Goal: Task Accomplishment & Management: Manage account settings

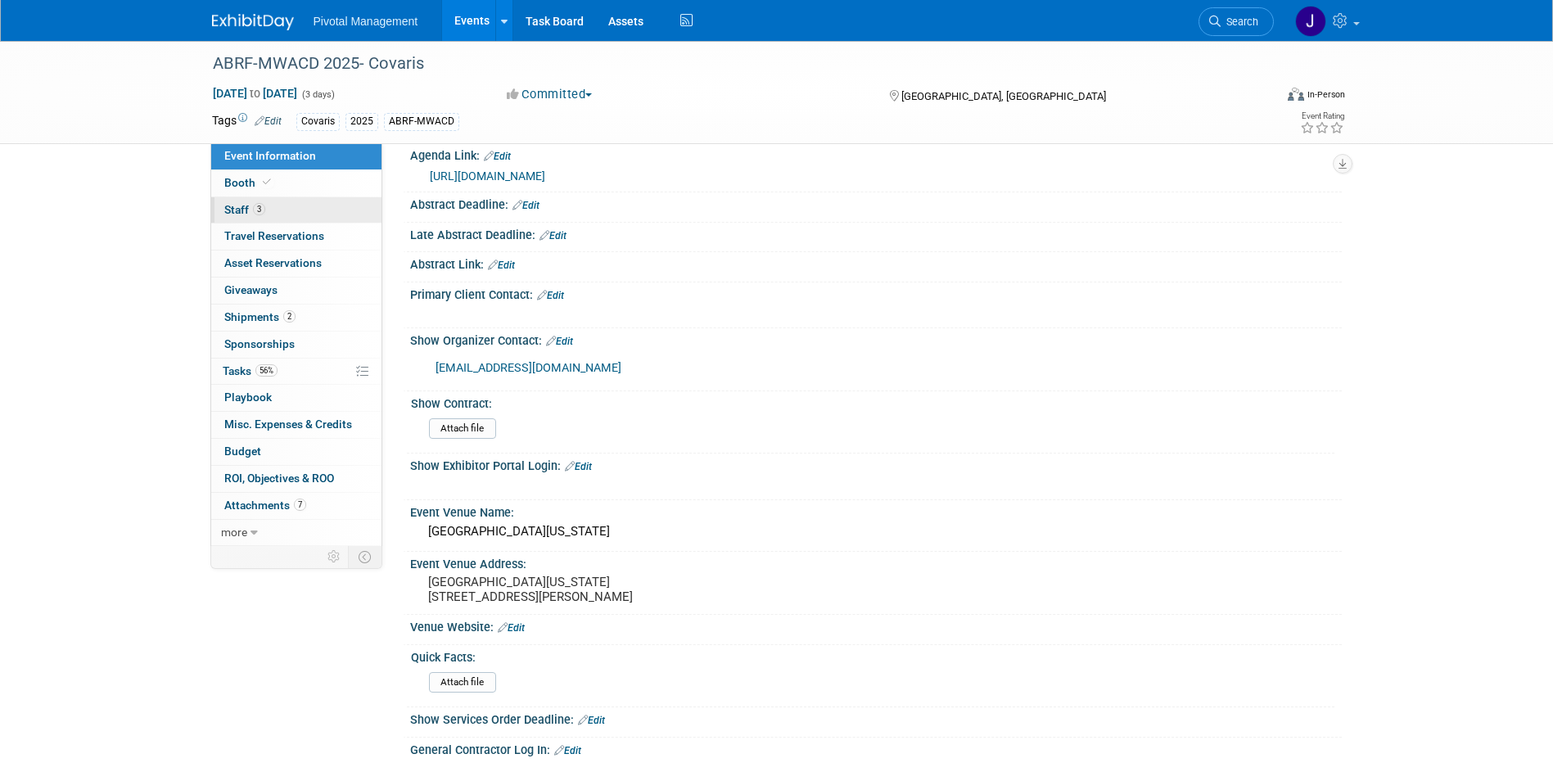
scroll to position [655, 0]
click at [280, 203] on link "3 Staff 3" at bounding box center [296, 210] width 170 height 26
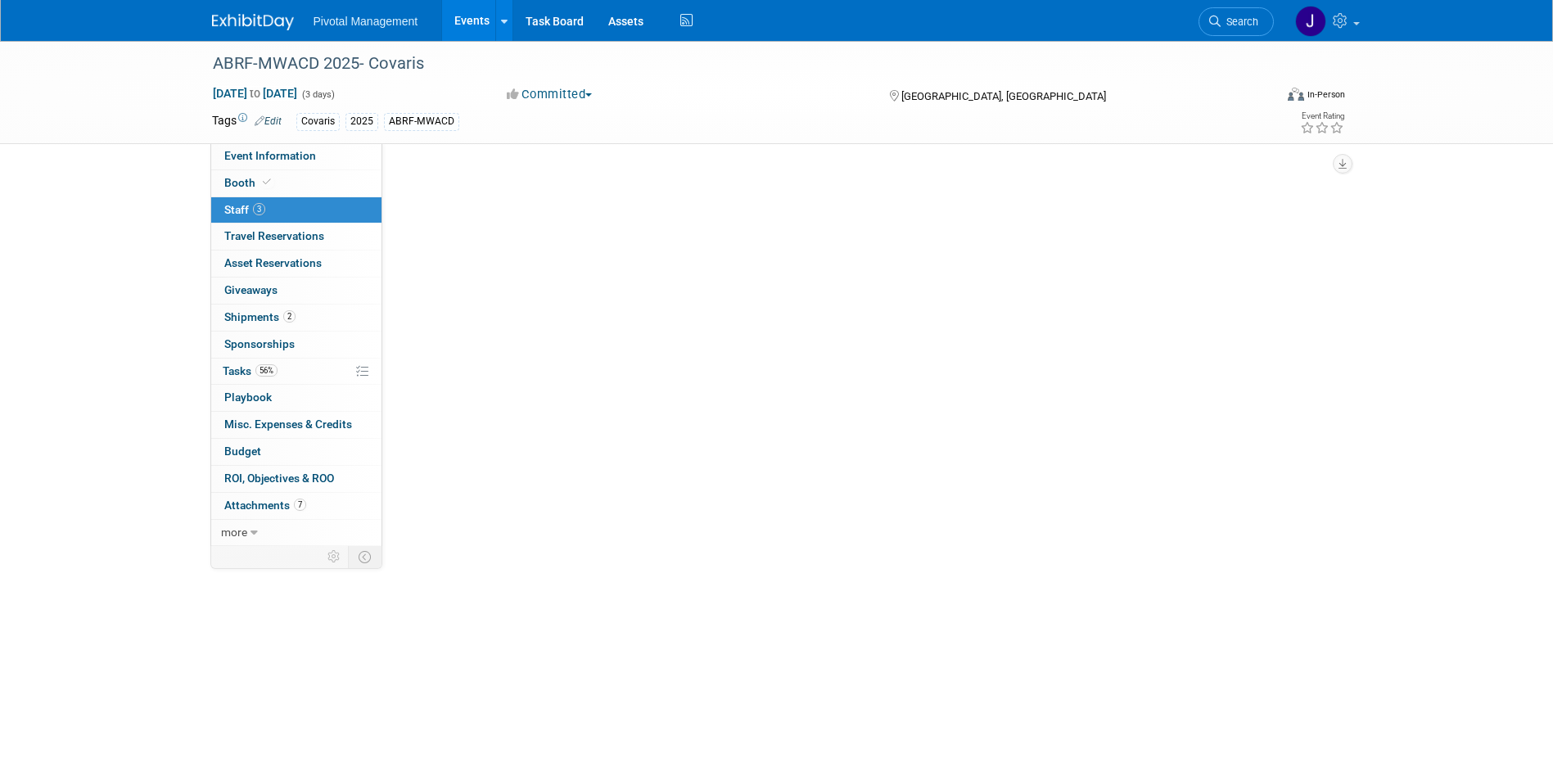
scroll to position [0, 0]
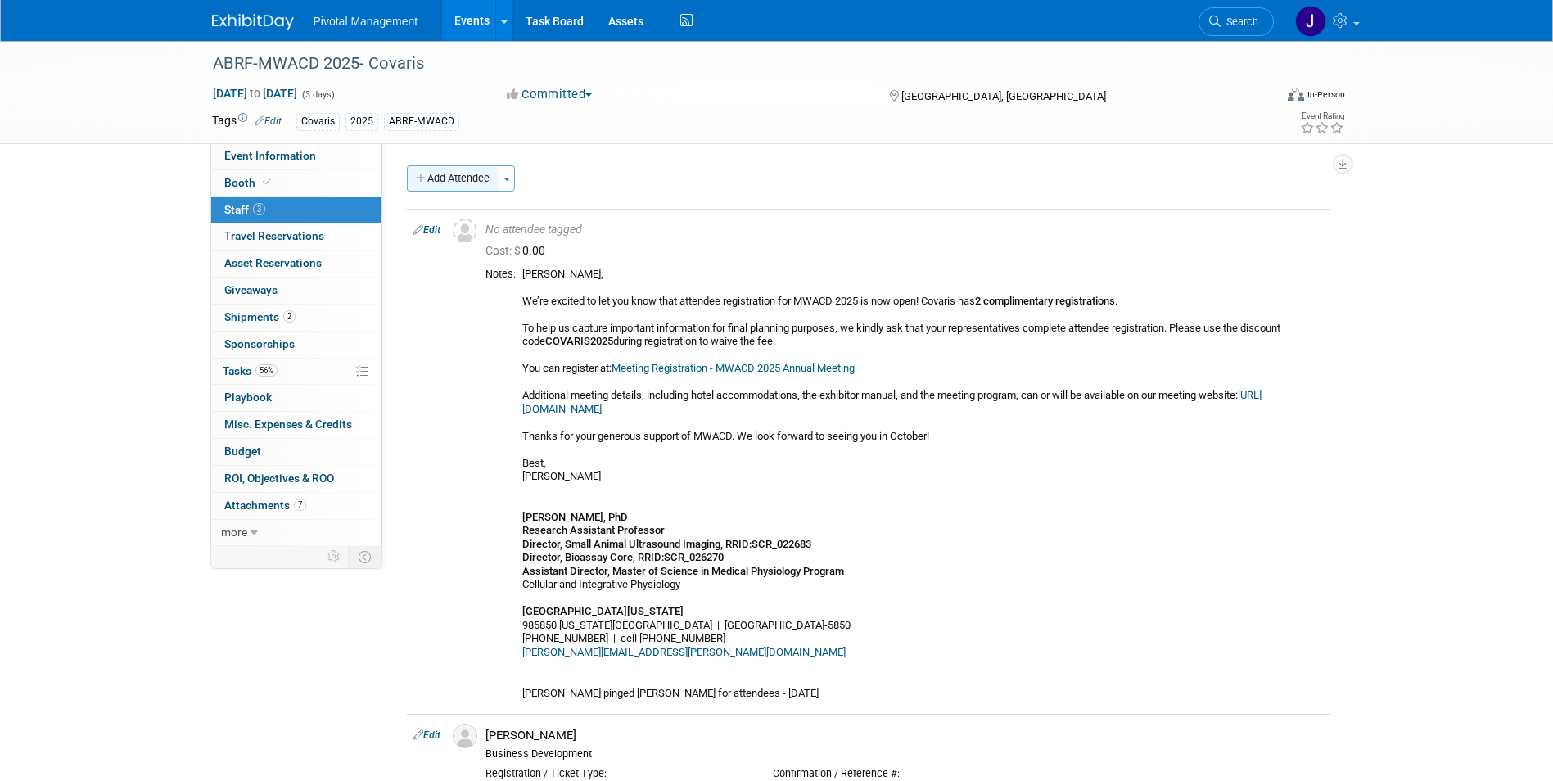
click at [462, 174] on button "Add Attendee" at bounding box center [453, 178] width 92 height 26
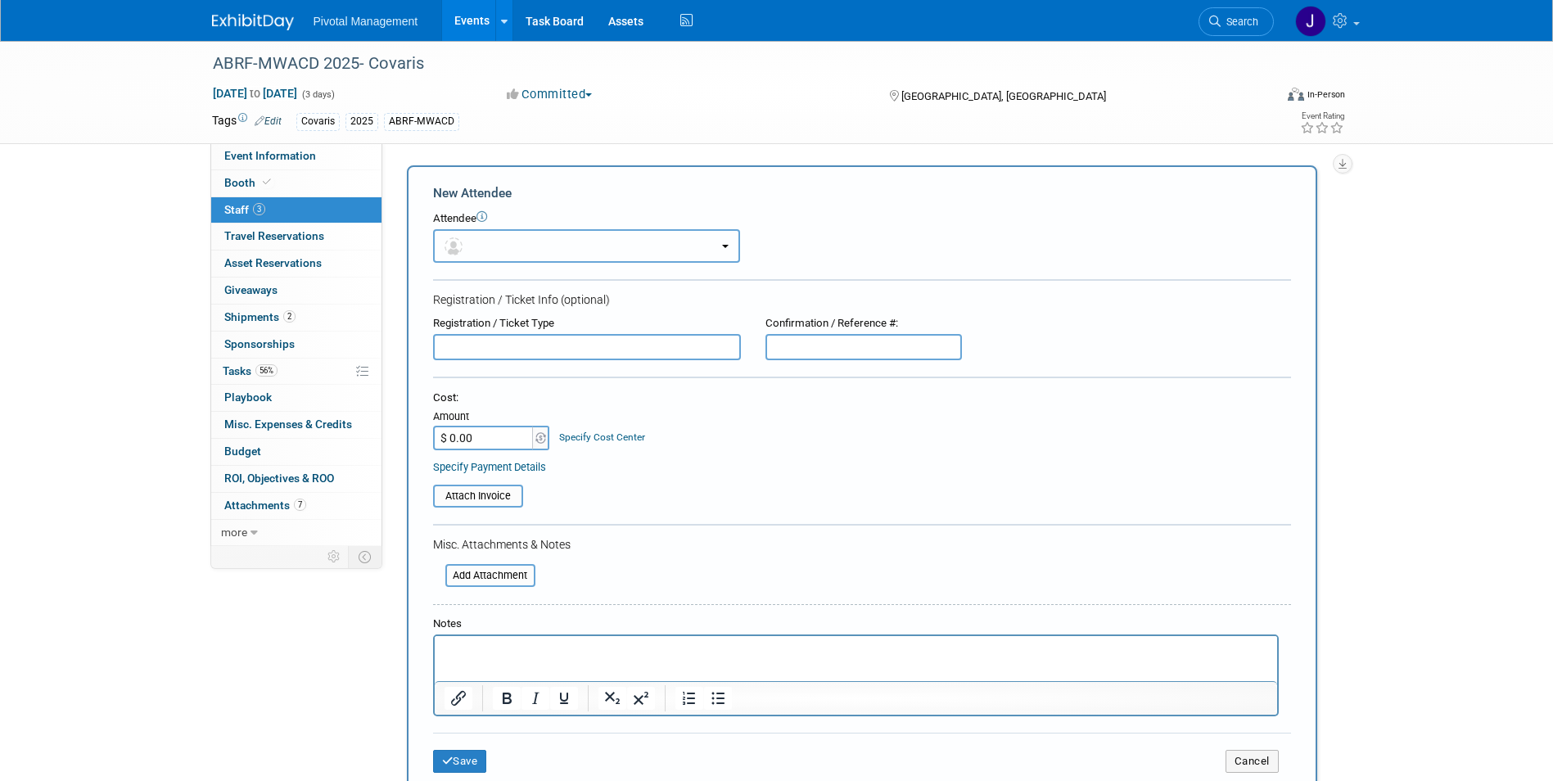
click at [607, 250] on button "button" at bounding box center [586, 246] width 307 height 34
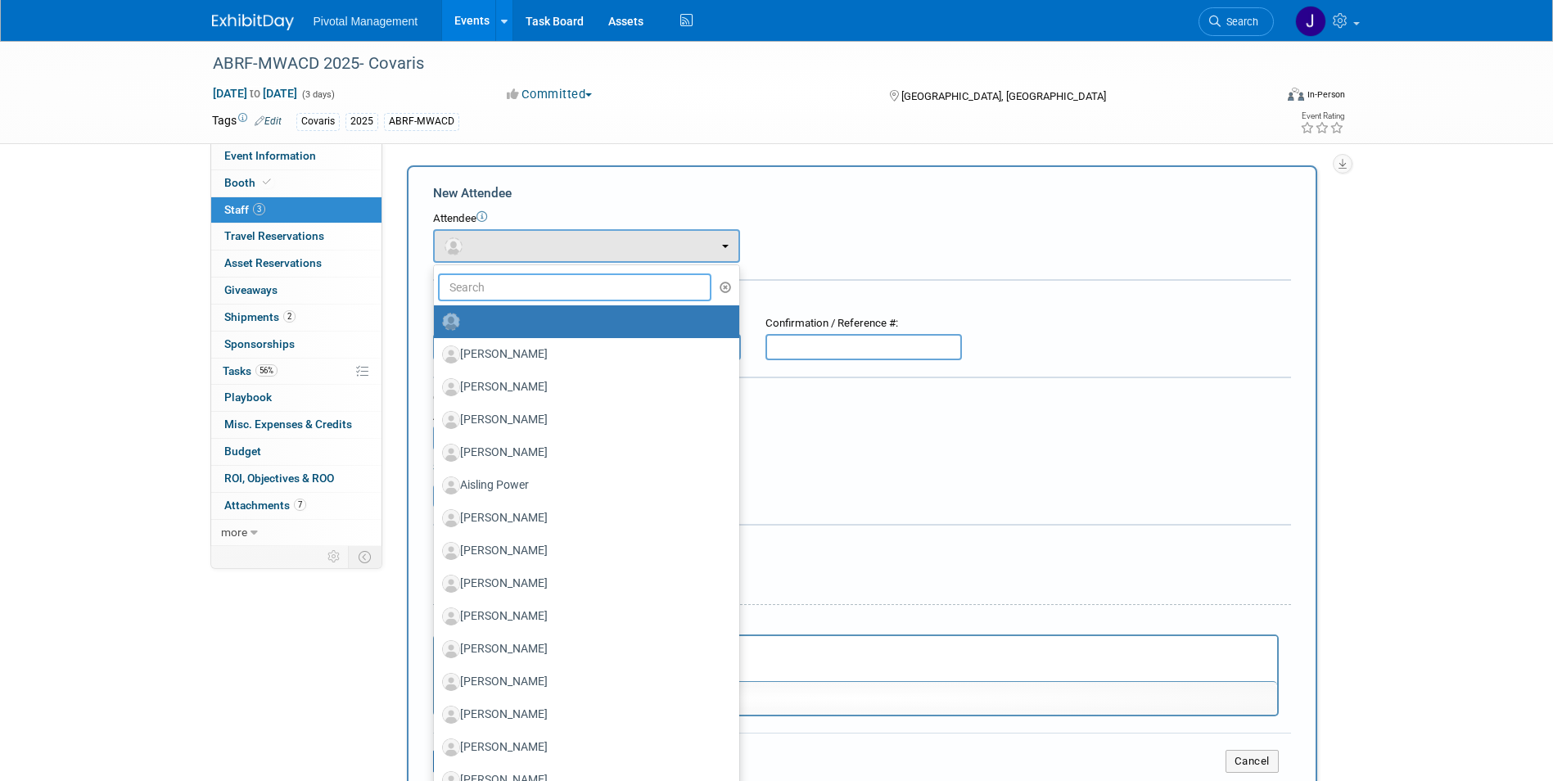
click at [553, 282] on input "text" at bounding box center [575, 287] width 274 height 28
type input "alex"
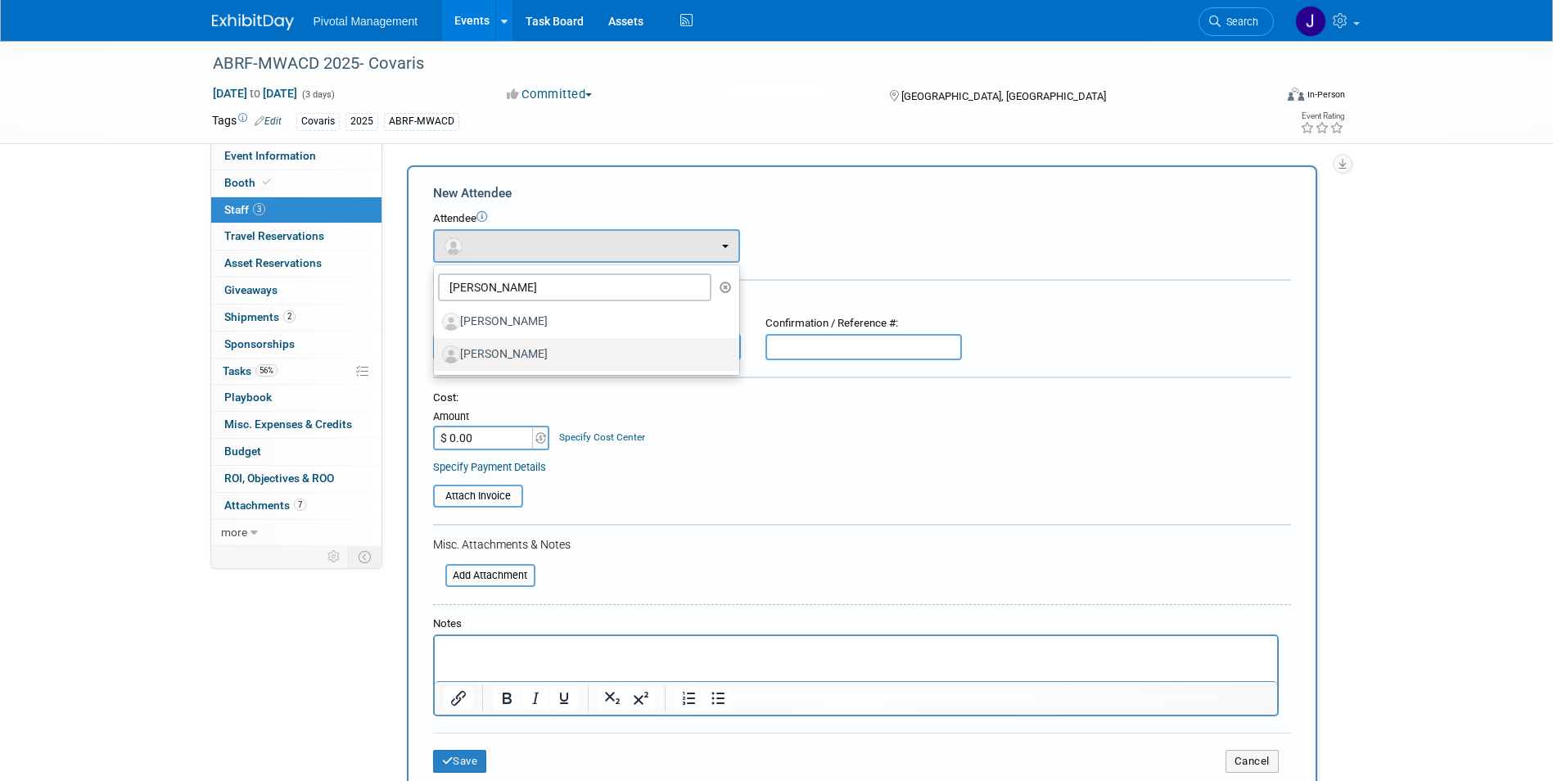
click at [546, 361] on label "Alex Corrion" at bounding box center [582, 354] width 281 height 26
click at [436, 358] on input "Alex Corrion" at bounding box center [431, 352] width 11 height 11
select select "b6465584-1306-4676-84b9-fdb2b59e7439"
select select "1"
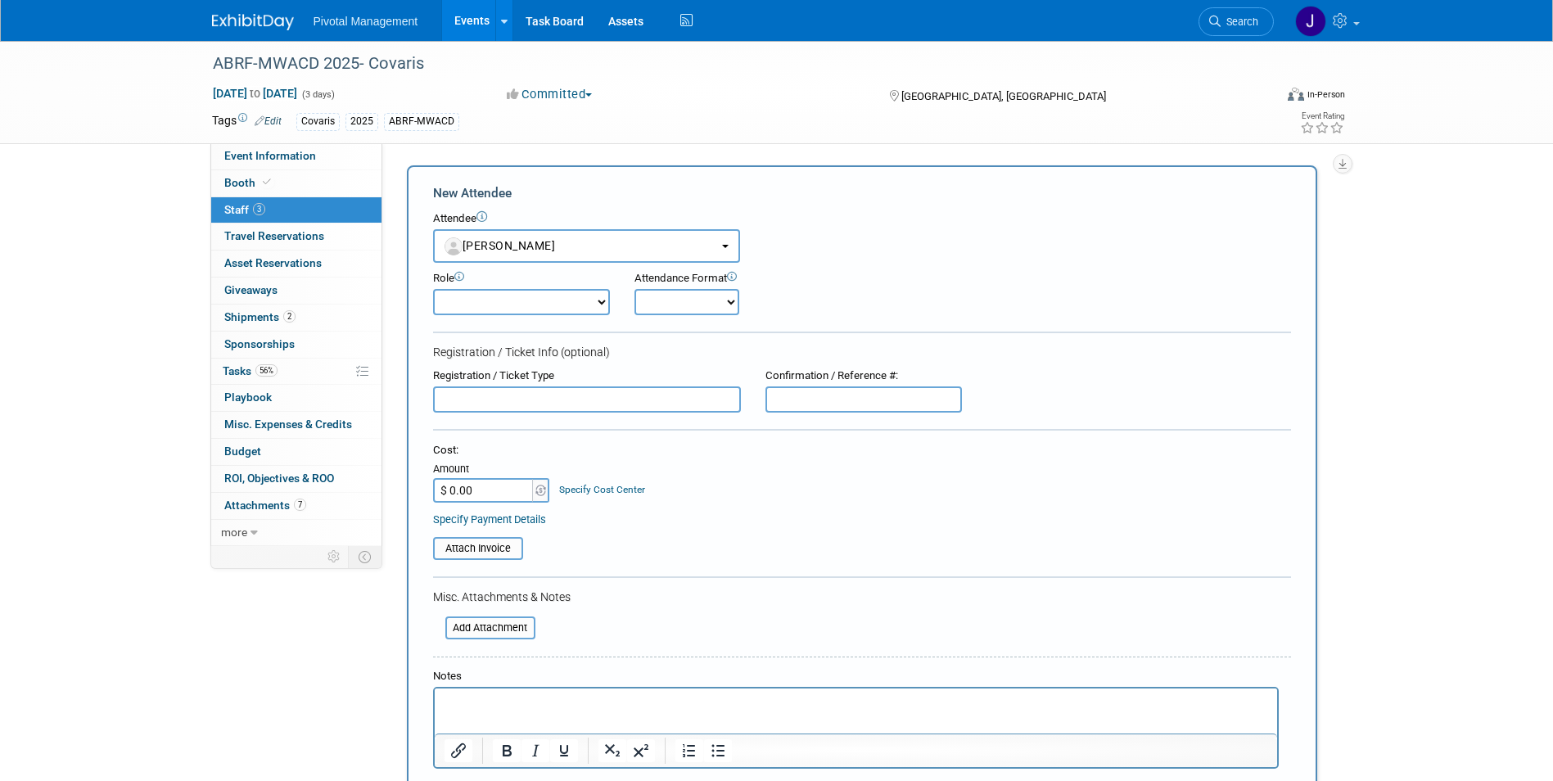
click at [472, 711] on html at bounding box center [855, 699] width 842 height 23
click at [621, 706] on p "Self registered for event+" at bounding box center [855, 703] width 823 height 16
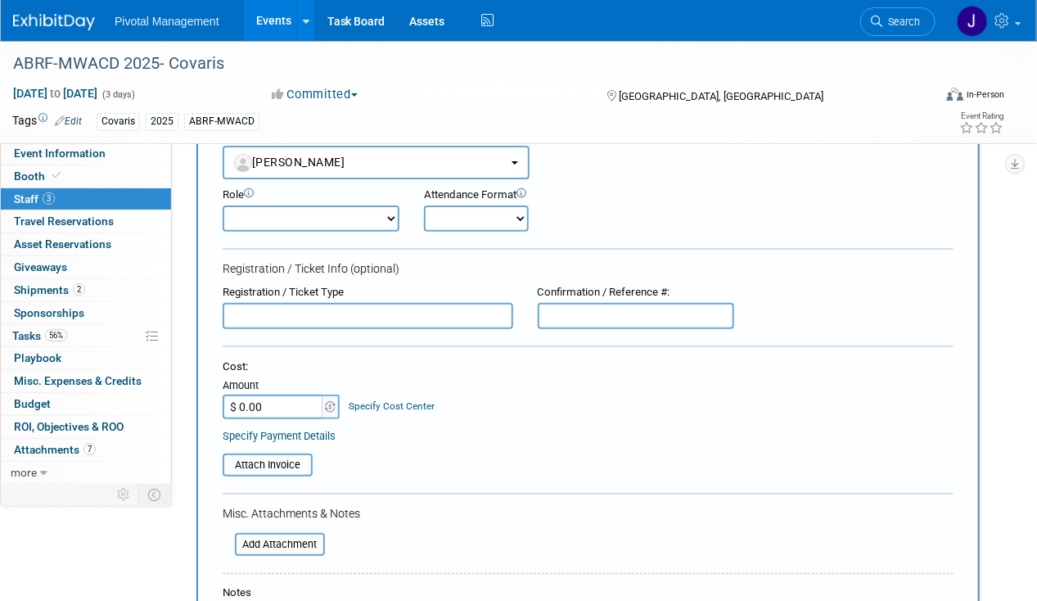
scroll to position [164, 0]
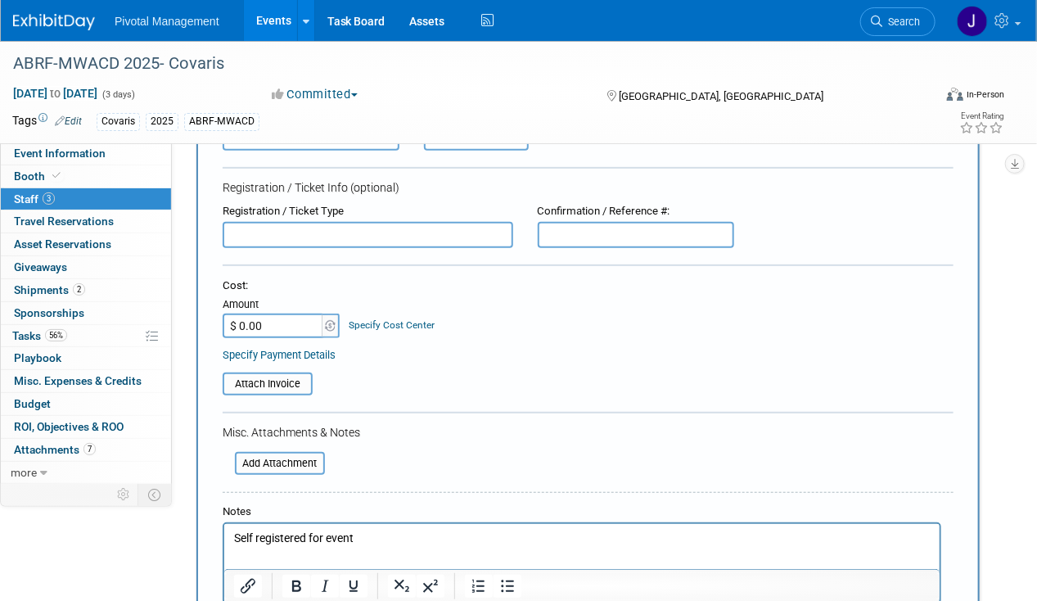
click at [573, 235] on input "text" at bounding box center [636, 235] width 196 height 26
type input "PNNXPQGXQFJ"
click at [259, 321] on input "$ 0.00" at bounding box center [274, 326] width 102 height 25
type input "$ 300.00"
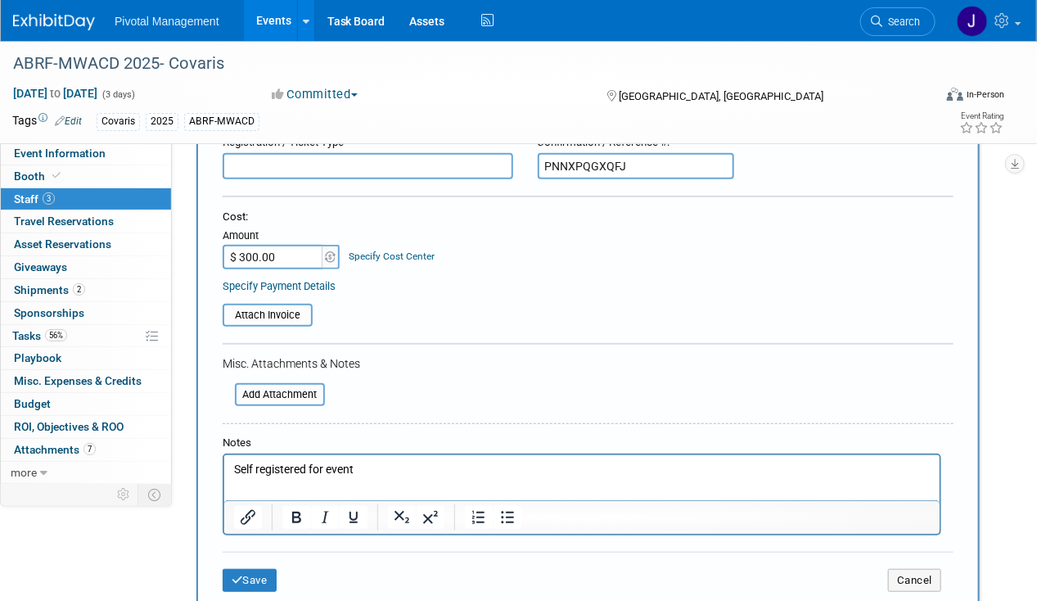
scroll to position [327, 0]
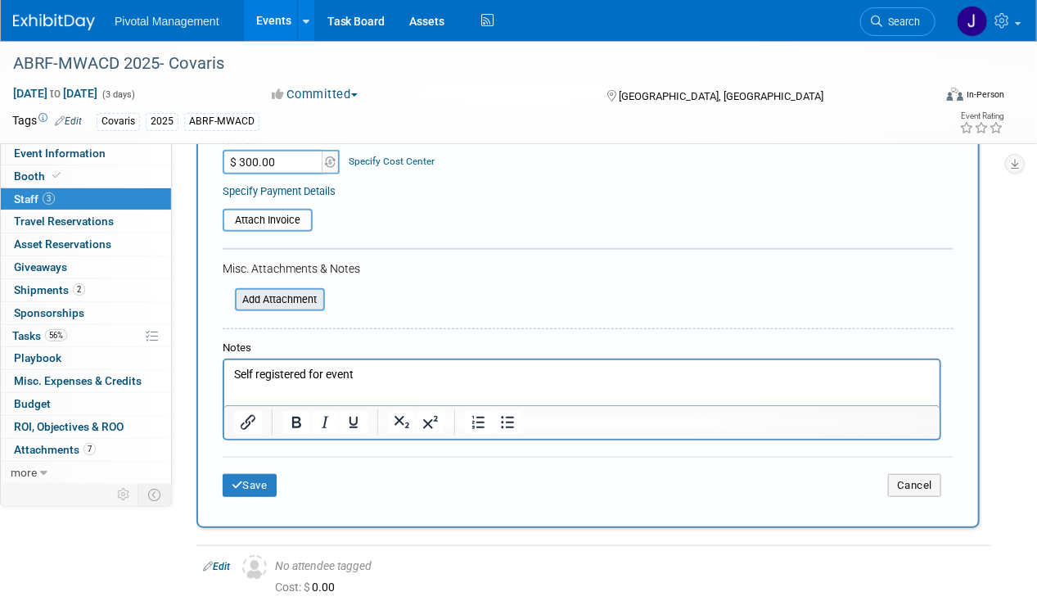
click at [291, 298] on input "file" at bounding box center [226, 300] width 195 height 20
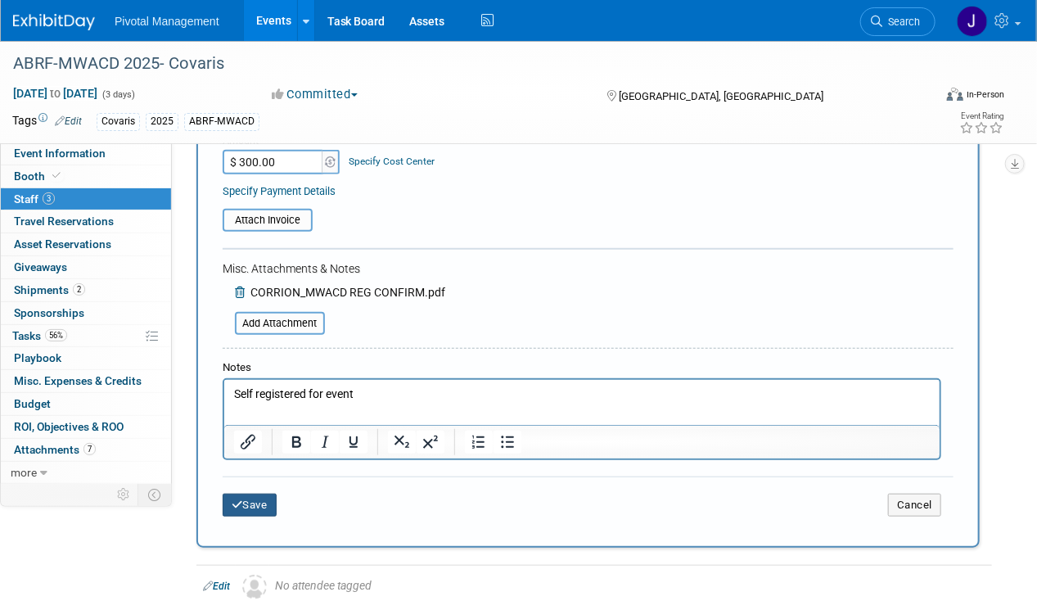
click at [271, 498] on button "Save" at bounding box center [250, 505] width 54 height 23
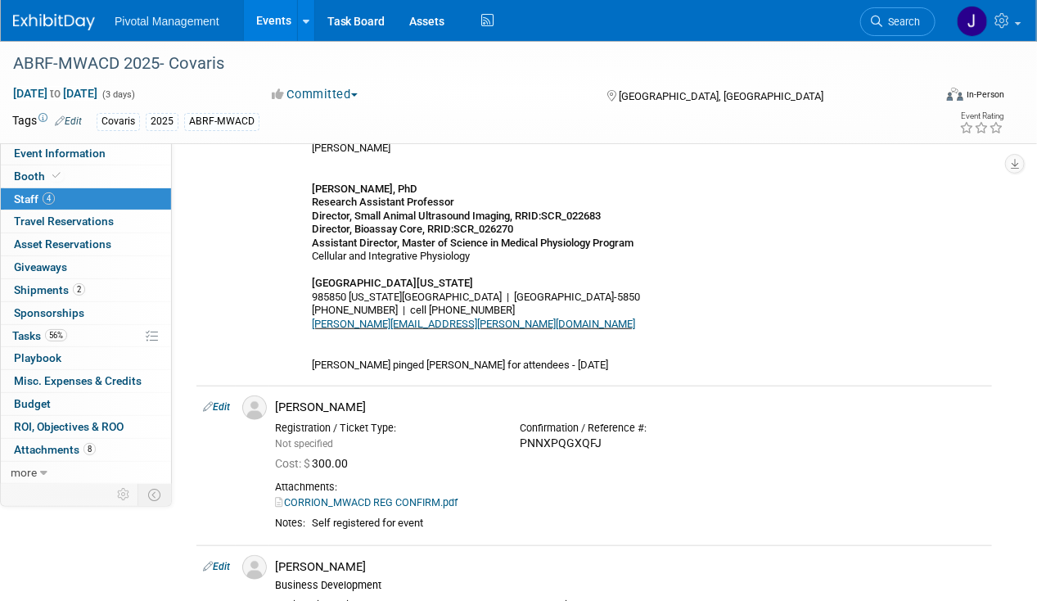
click at [282, 19] on link "Events" at bounding box center [274, 20] width 60 height 41
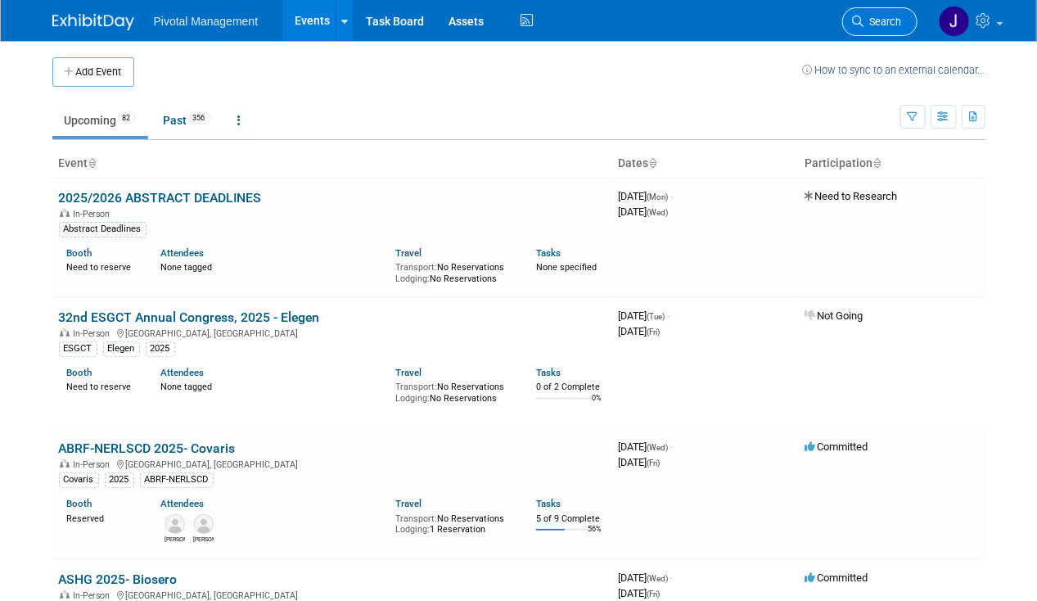
click at [869, 26] on span "Search" at bounding box center [883, 22] width 38 height 12
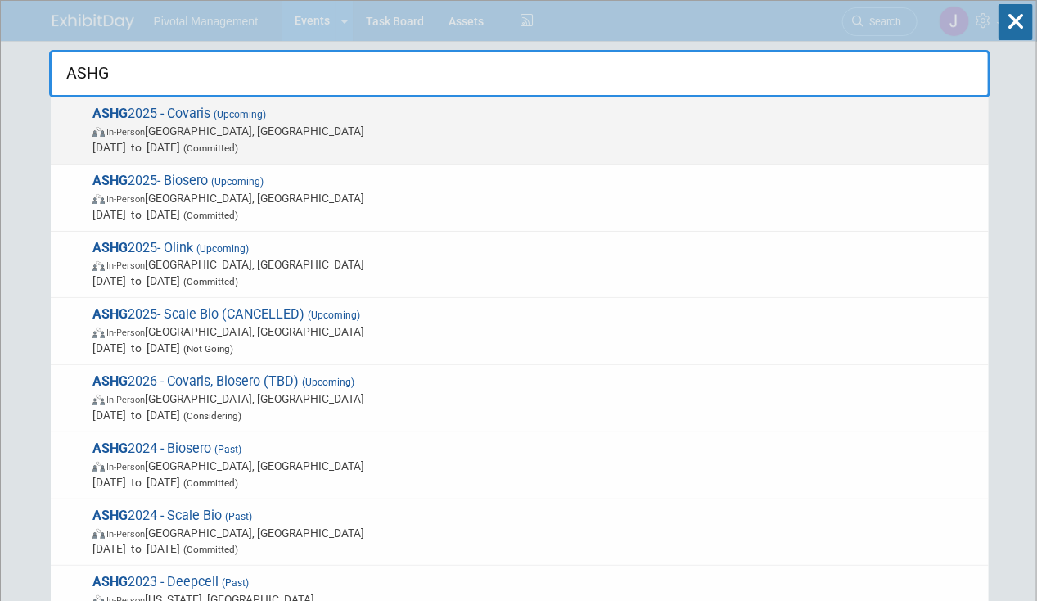
type input "ASHG"
click at [390, 139] on span "Oct 15, 2025 to Oct 17, 2025 (Committed)" at bounding box center [536, 147] width 888 height 16
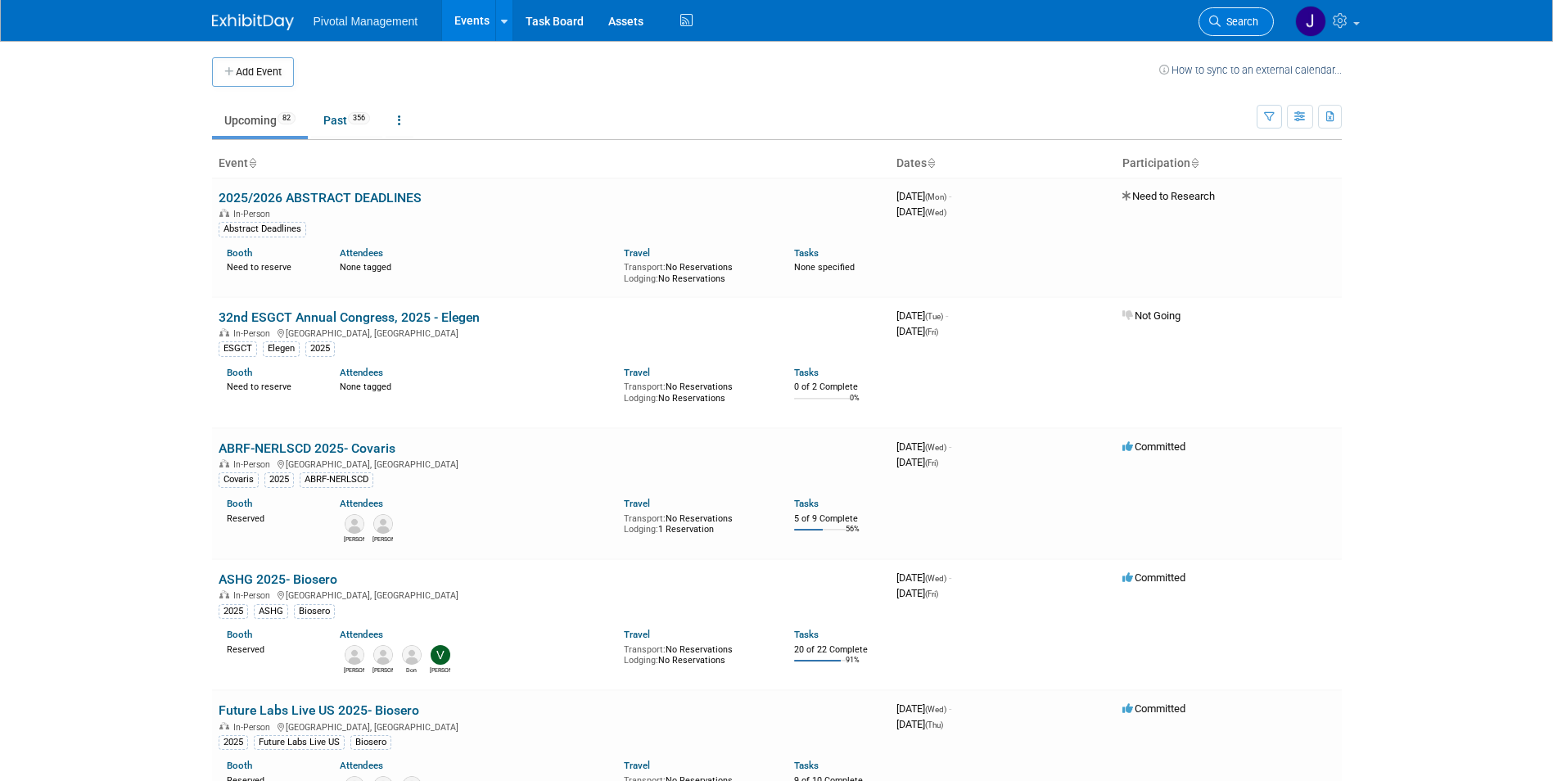
click at [1036, 25] on span "Search" at bounding box center [1239, 22] width 38 height 12
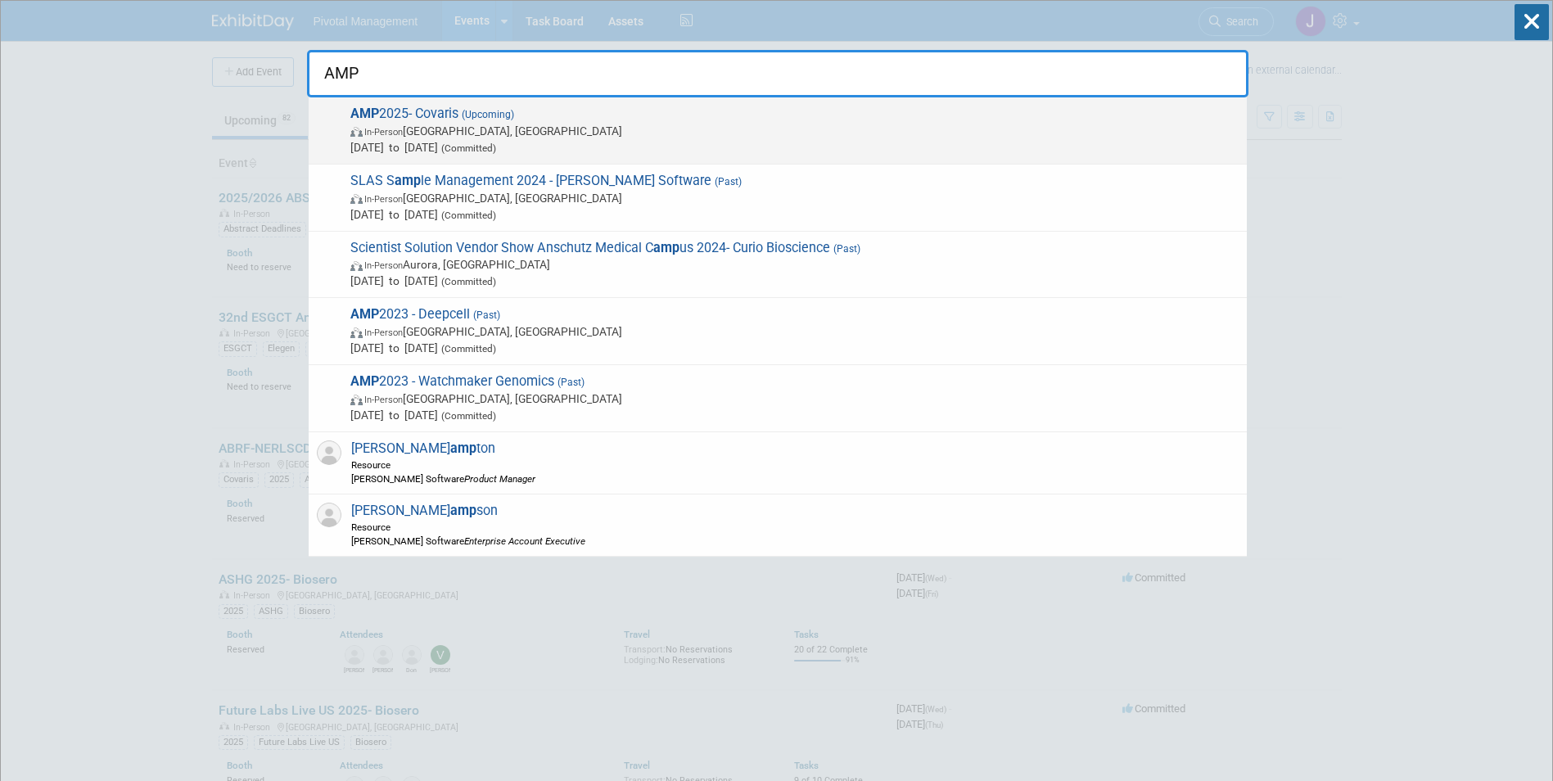
type input "AMP"
click at [616, 133] on span "In-Person Boston, MA" at bounding box center [794, 131] width 888 height 16
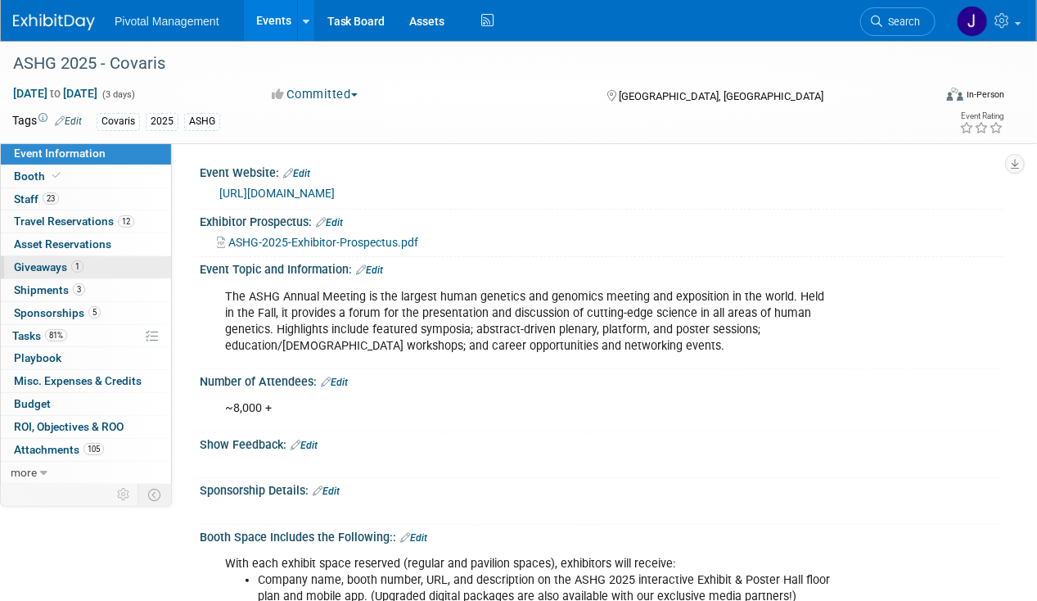
click at [101, 275] on link "1 Giveaways 1" at bounding box center [86, 267] width 170 height 22
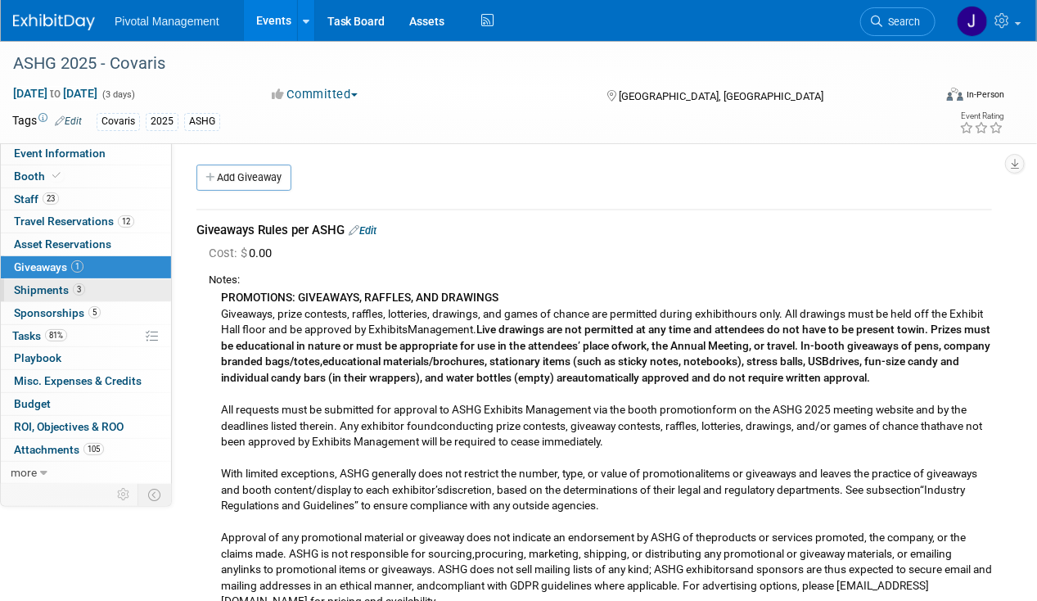
click at [117, 280] on link "3 Shipments 3" at bounding box center [86, 290] width 170 height 22
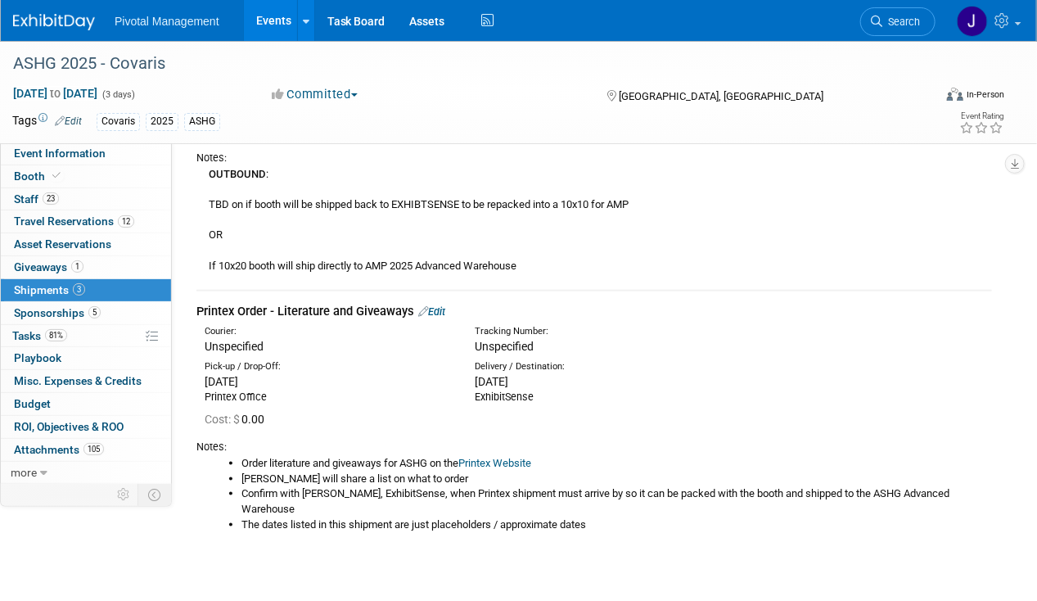
scroll to position [246, 0]
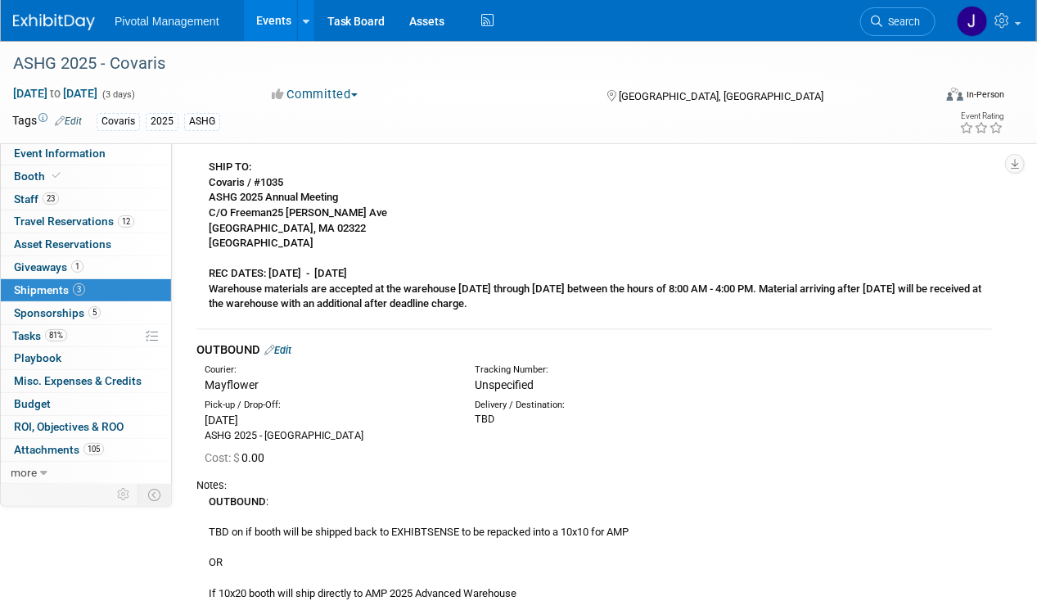
click at [295, 339] on td "OUTBOUND Edit Courier: Mayflower Tracking Number:" at bounding box center [594, 473] width 796 height 288
click at [288, 349] on link "Edit" at bounding box center [277, 350] width 27 height 12
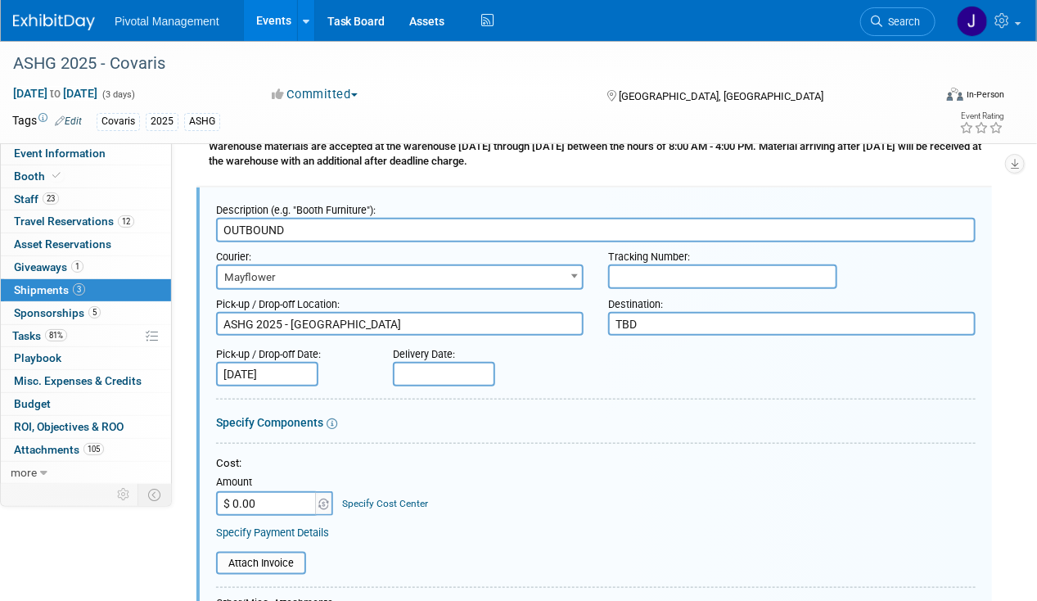
scroll to position [470, 0]
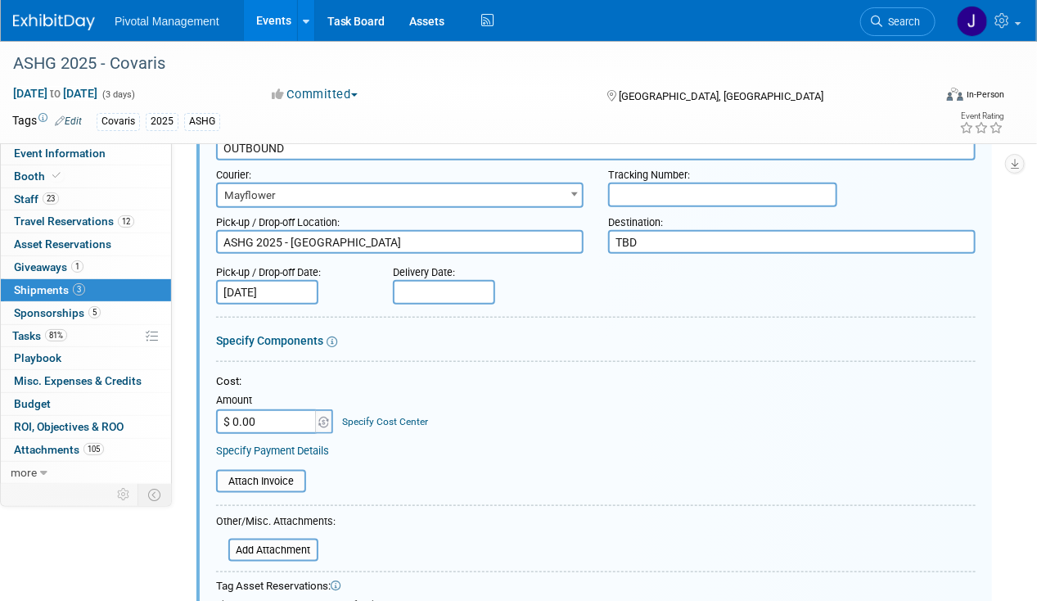
click at [681, 244] on textarea "TBD" at bounding box center [792, 242] width 368 height 24
drag, startPoint x: 665, startPoint y: 236, endPoint x: 543, endPoint y: 246, distance: 122.4
click at [543, 246] on div "Pick-up / Drop-off Location: ASHG 2025 - Boston Convention Center Destination: …" at bounding box center [596, 231] width 784 height 46
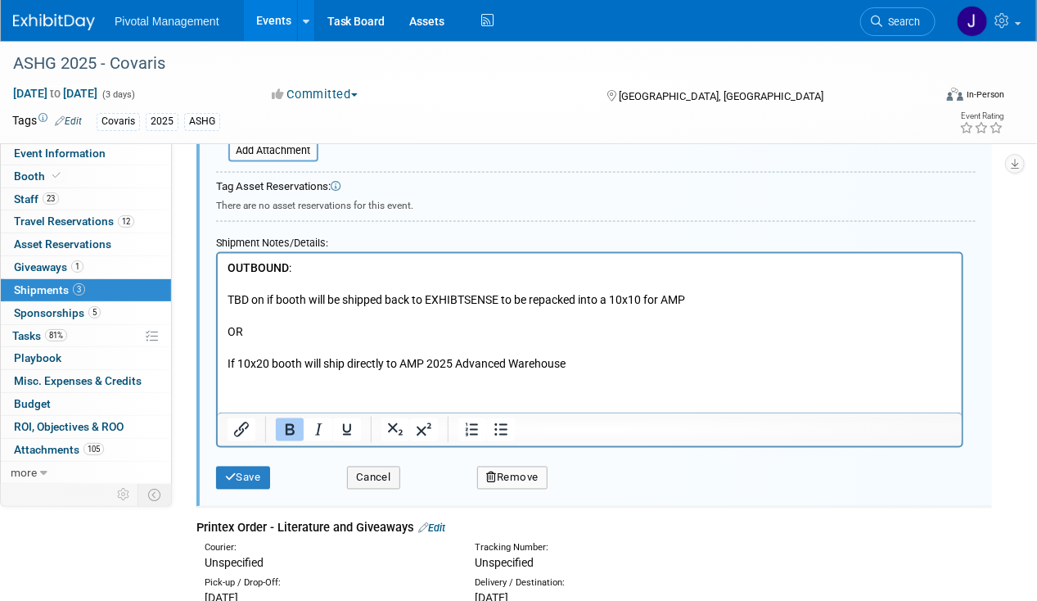
scroll to position [961, 0]
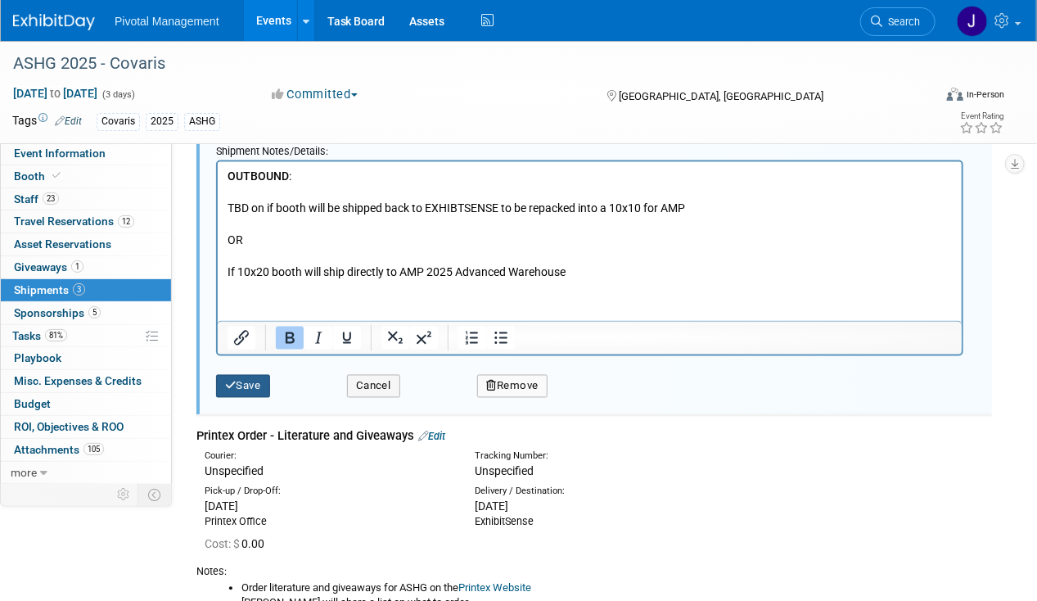
type textarea "AMP Advance Warehouse"
click at [254, 380] on button "Save" at bounding box center [243, 386] width 54 height 23
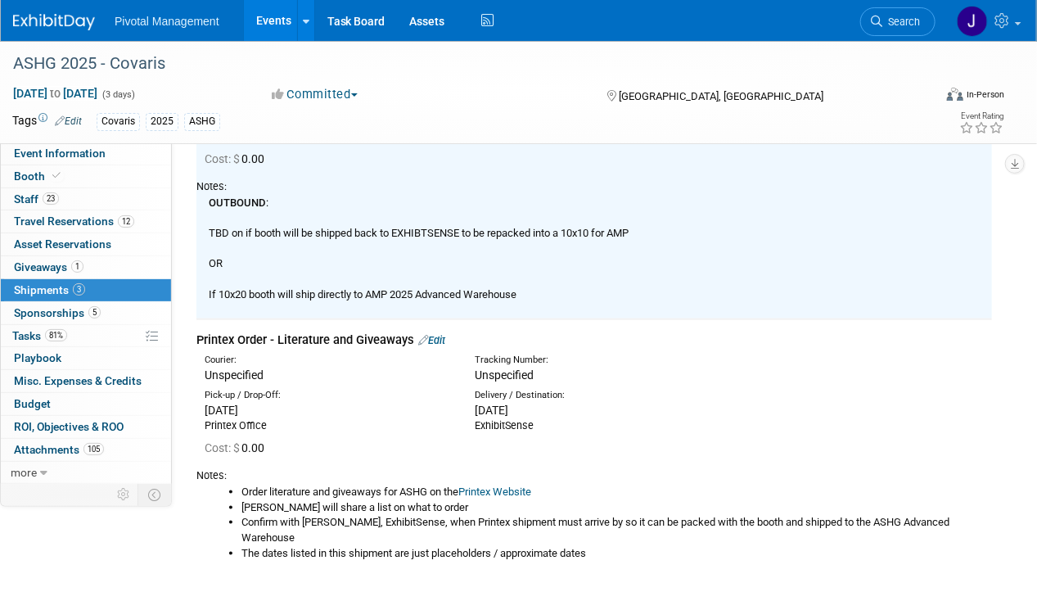
scroll to position [634, 0]
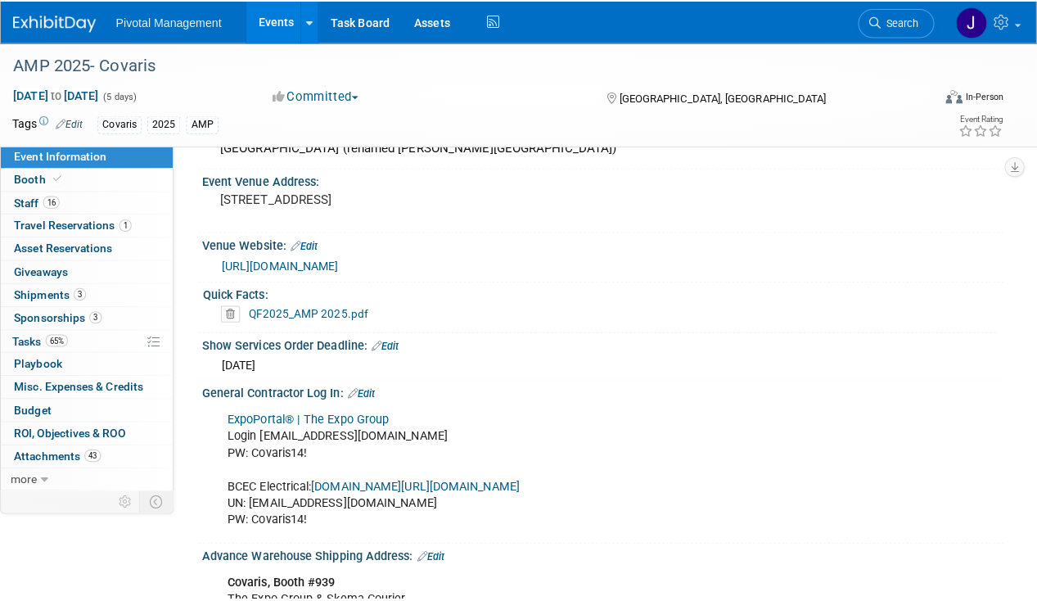
scroll to position [1719, 0]
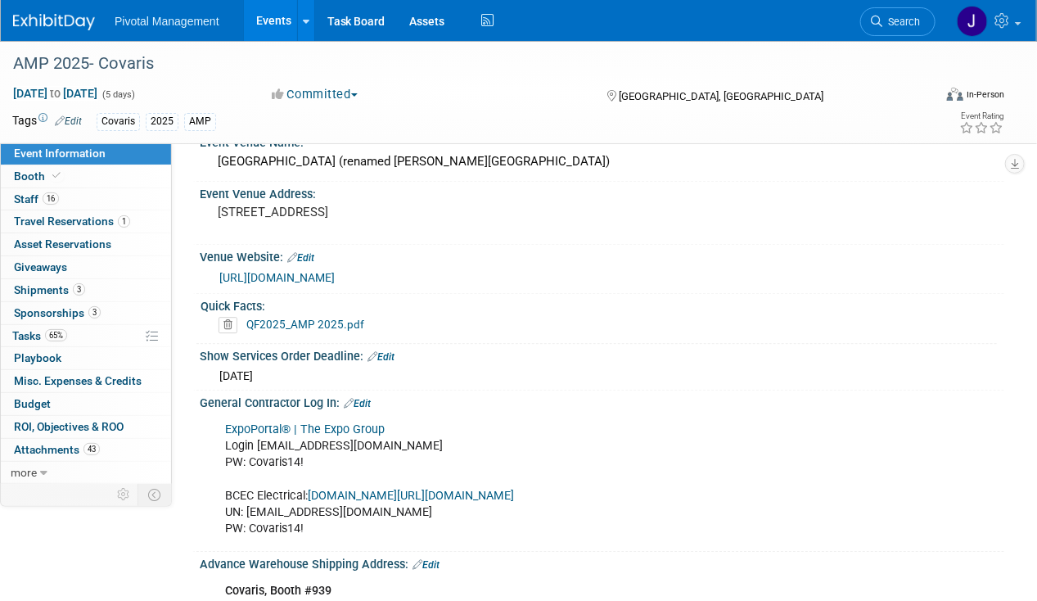
click at [895, 14] on link "Search" at bounding box center [897, 21] width 75 height 29
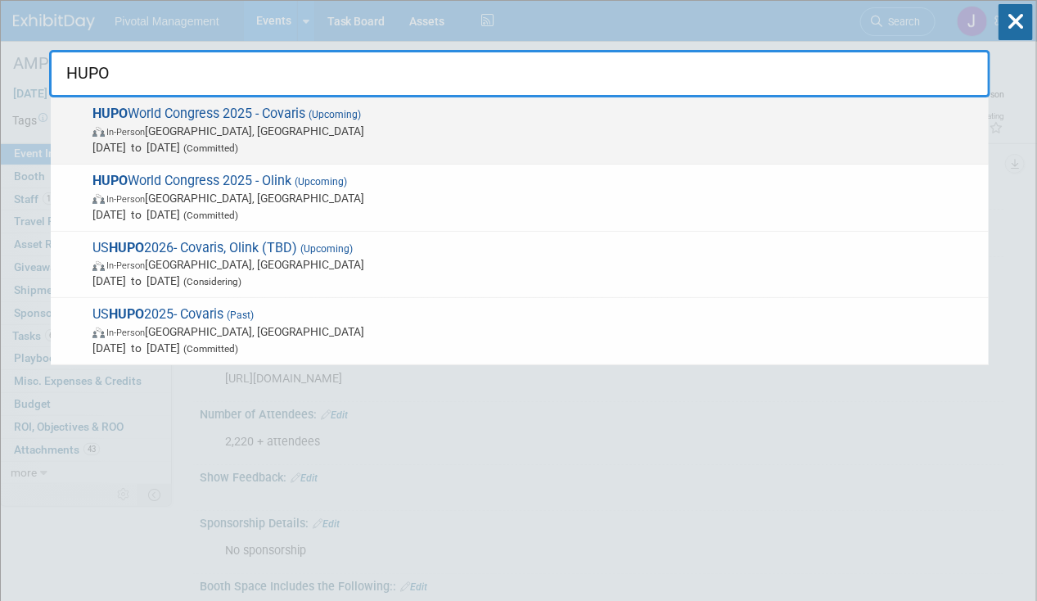
type input "HUPO"
click at [292, 120] on span "HUPO World Congress 2025 - Covaris (Upcoming) In-Person [GEOGRAPHIC_DATA], [GEO…" at bounding box center [534, 131] width 893 height 50
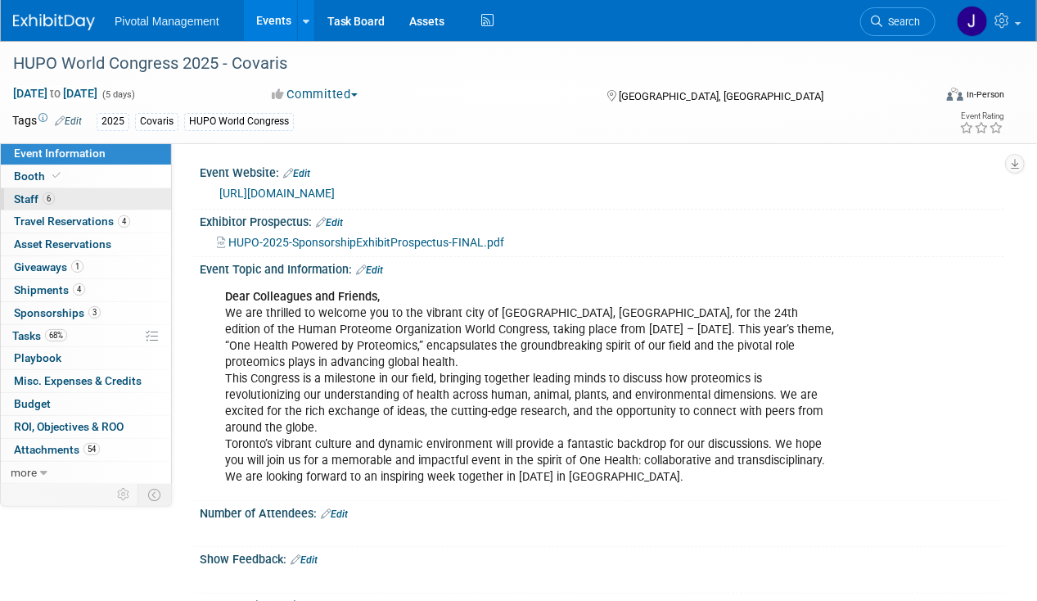
click at [53, 189] on link "6 Staff 6" at bounding box center [86, 199] width 170 height 22
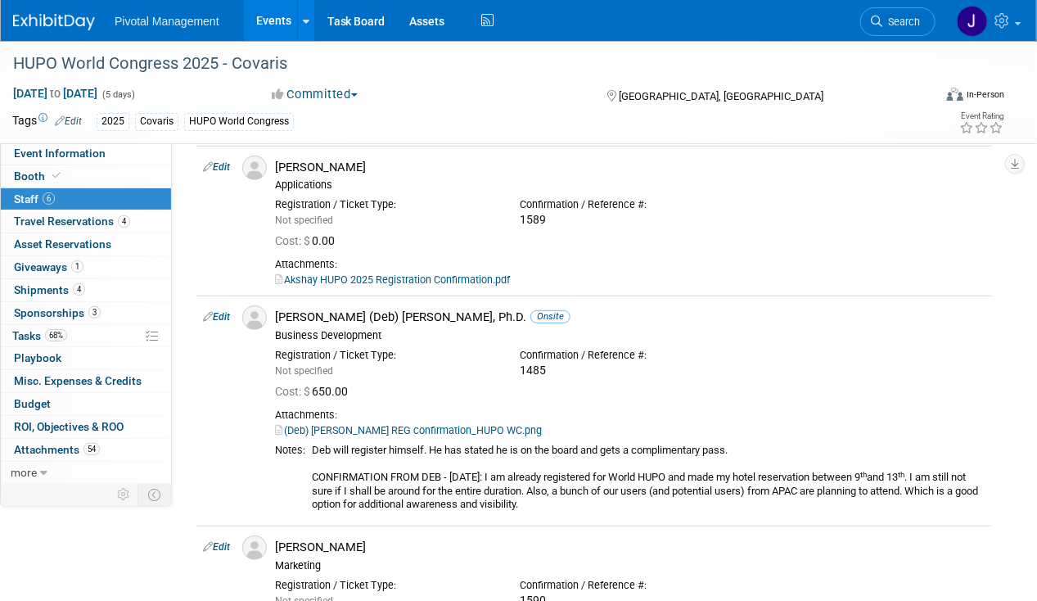
scroll to position [164, 0]
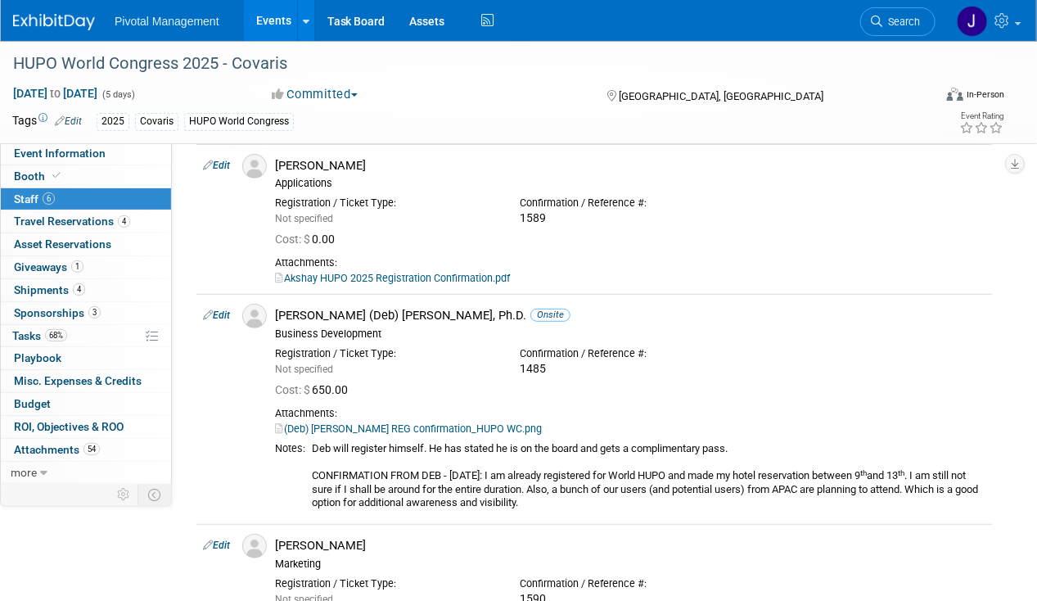
click at [219, 164] on link "Edit" at bounding box center [216, 165] width 27 height 11
select select "7bf36270-49e9-4d7b-92d4-9db4a4c316b2"
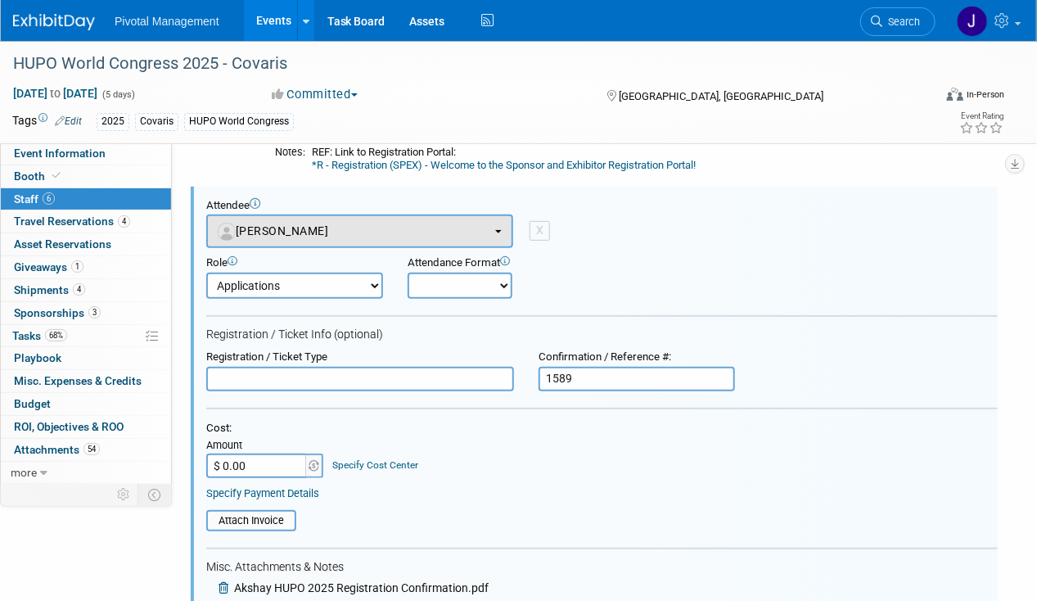
scroll to position [0, 0]
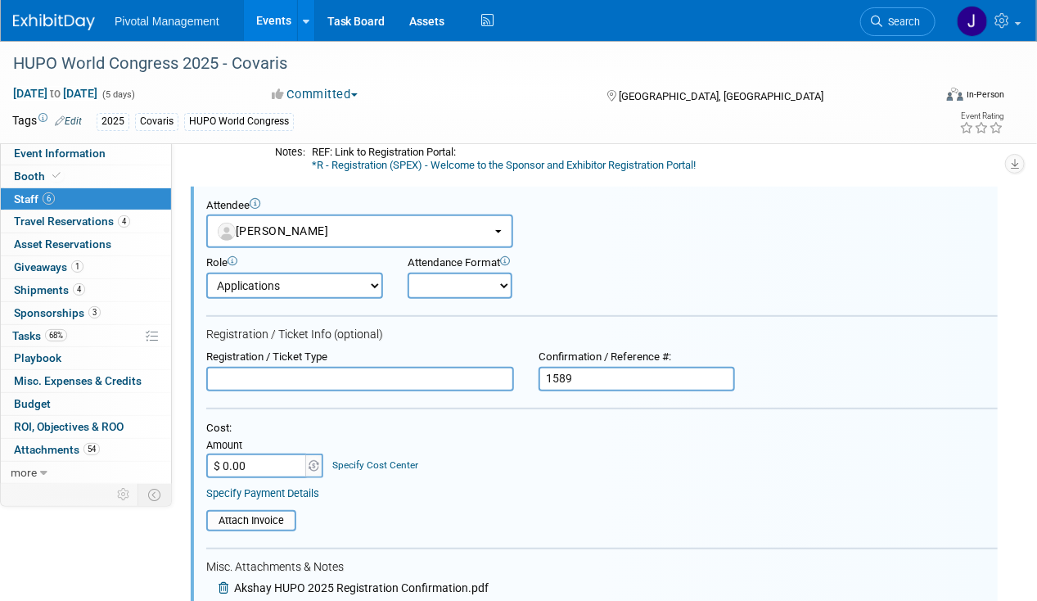
click at [308, 383] on input "text" at bounding box center [360, 379] width 308 height 25
paste input "Exhibitor/Booth Staff"
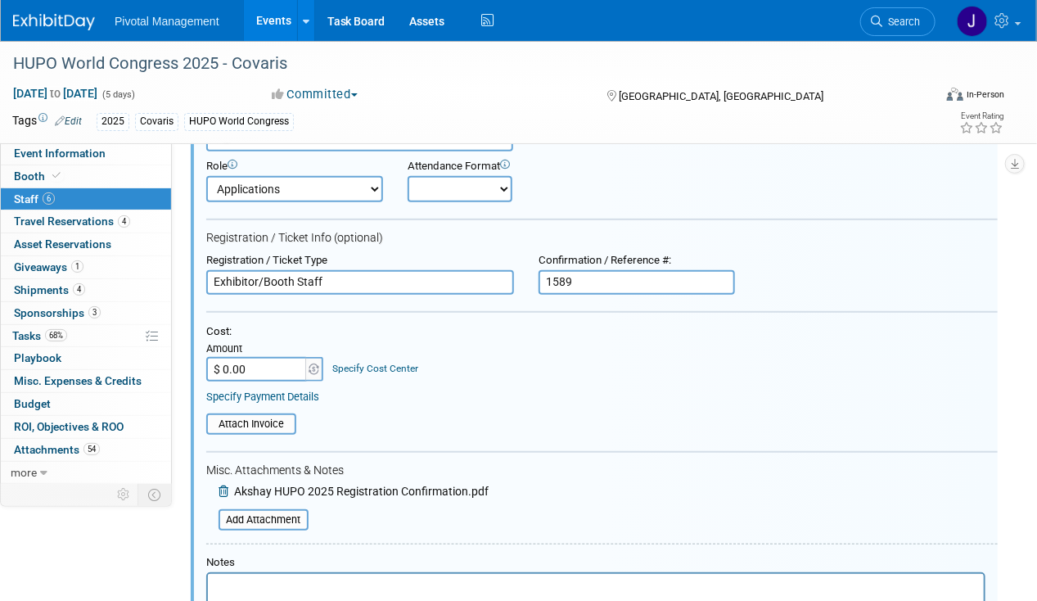
scroll to position [449, 0]
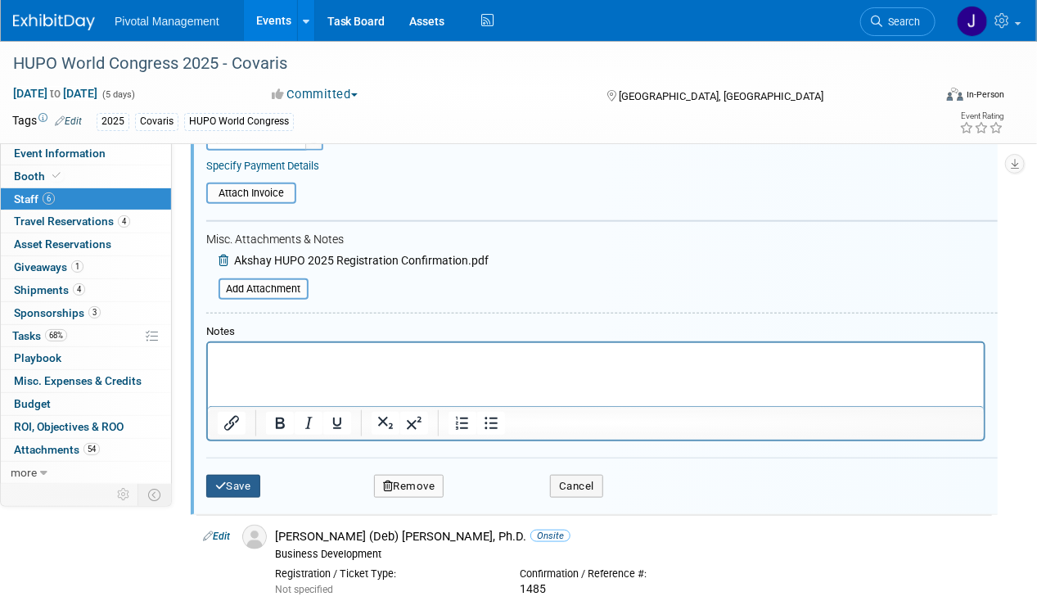
type input "Exhibitor/Booth Staff"
click at [239, 483] on button "Save" at bounding box center [233, 486] width 54 height 23
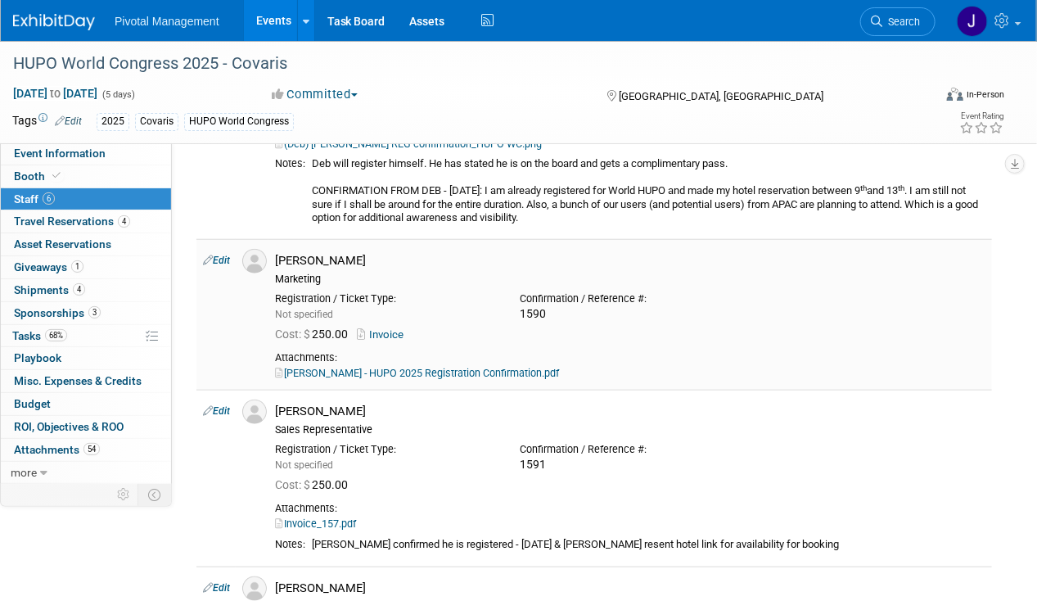
click at [226, 264] on link "Edit" at bounding box center [216, 260] width 27 height 11
select select "c518d429-a164-4d9d-bc26-29212d30e568"
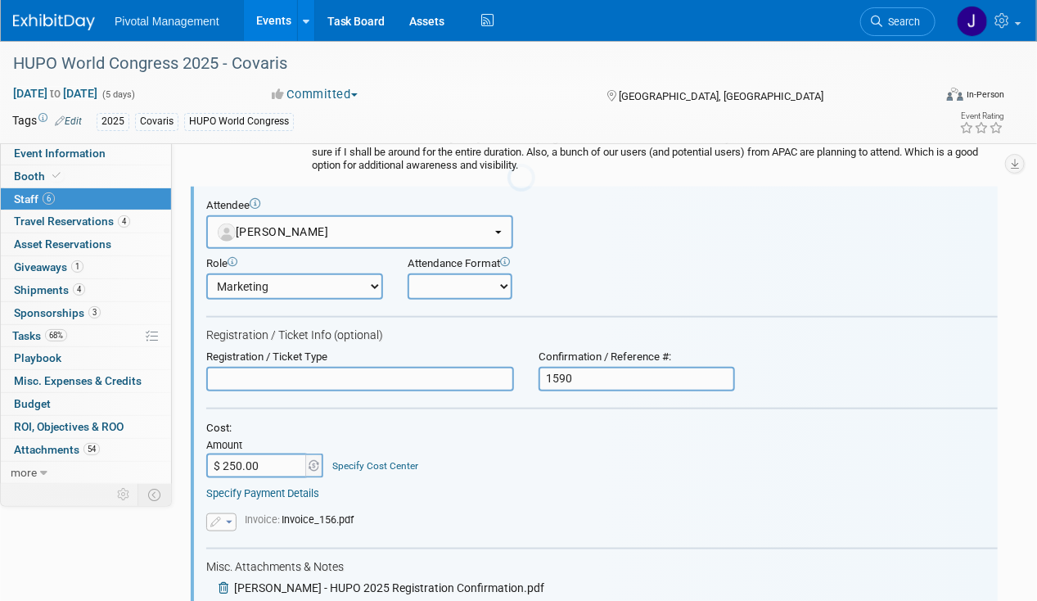
scroll to position [0, 0]
click at [270, 379] on input "text" at bounding box center [360, 379] width 308 height 25
paste input "Exhibitor/Booth Staff"
type input "Exhibitor/Booth Staff"
click at [477, 257] on div "Attendance Format" at bounding box center [497, 264] width 179 height 14
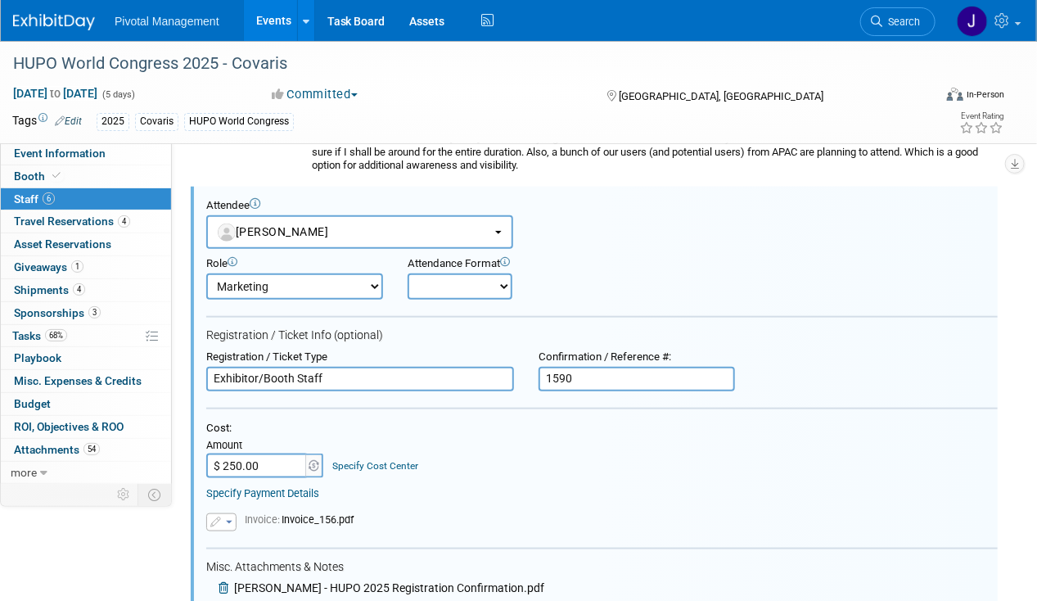
click at [470, 274] on select "Onsite Remote" at bounding box center [460, 286] width 105 height 26
select select "1"
click at [408, 273] on select "Onsite Remote" at bounding box center [460, 286] width 105 height 26
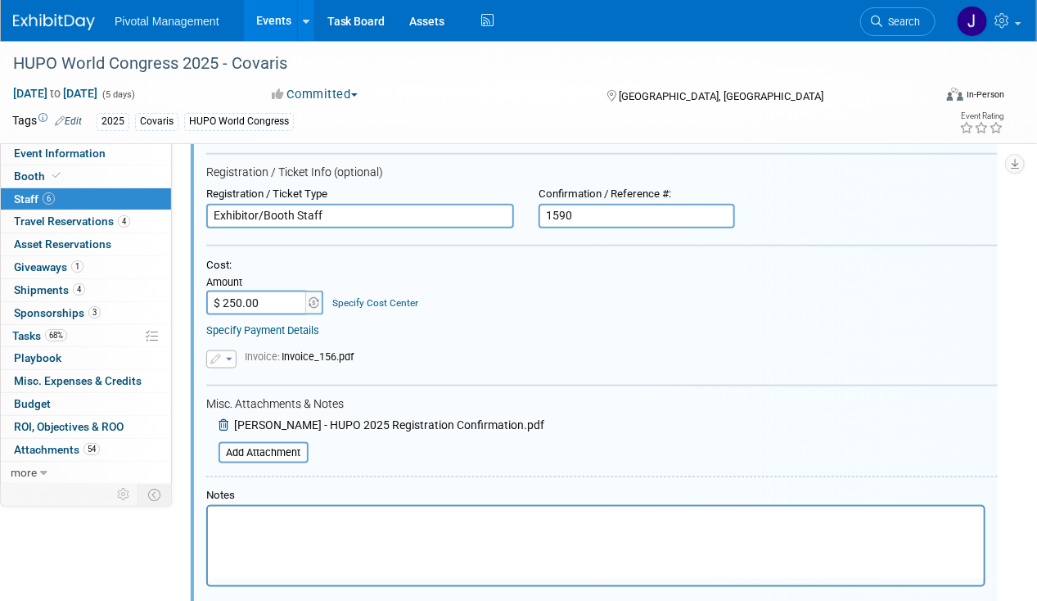
scroll to position [747, 0]
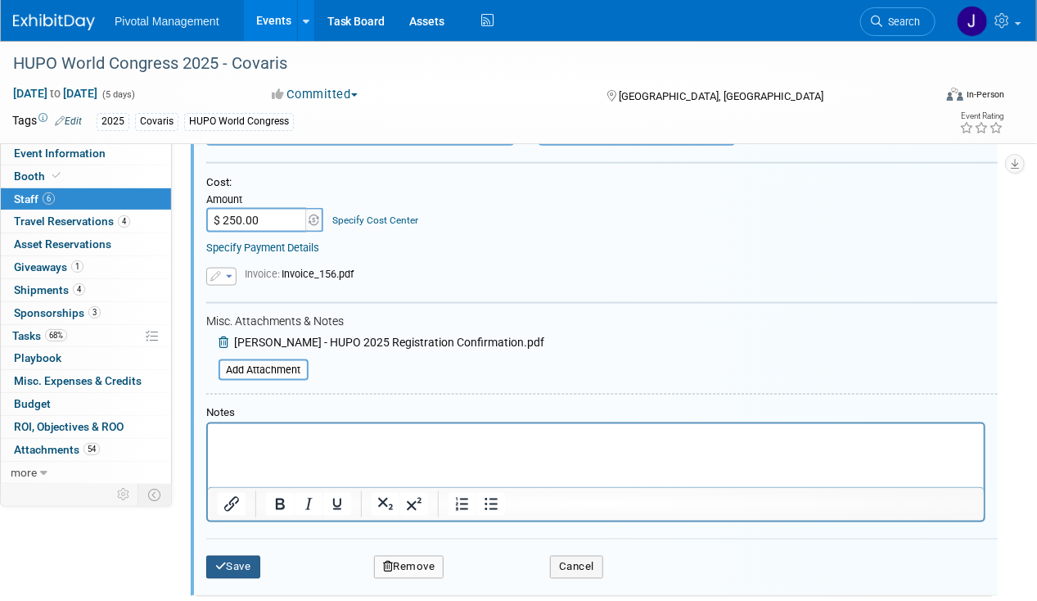
click at [237, 556] on button "Save" at bounding box center [233, 567] width 54 height 23
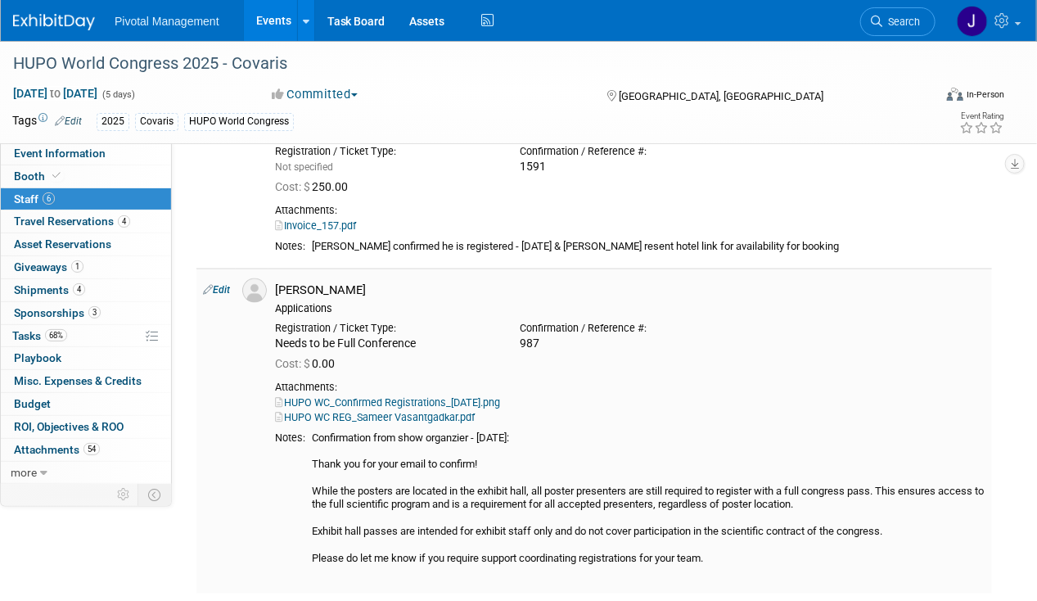
click at [226, 284] on link "Edit" at bounding box center [216, 289] width 27 height 11
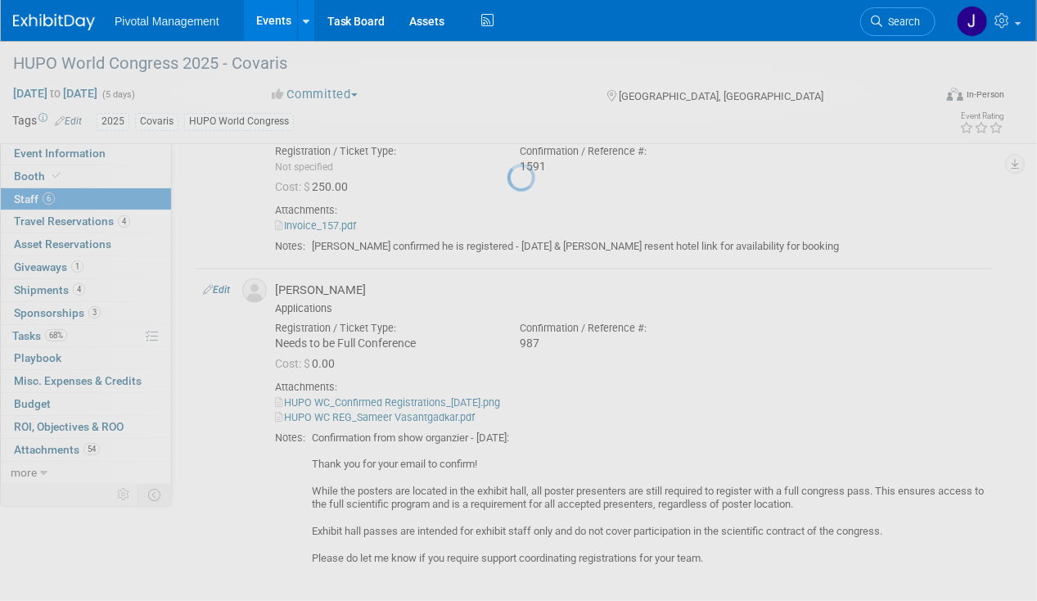
select select "be45b5dc-8e91-4549-9cd4-511cbfbf56ac"
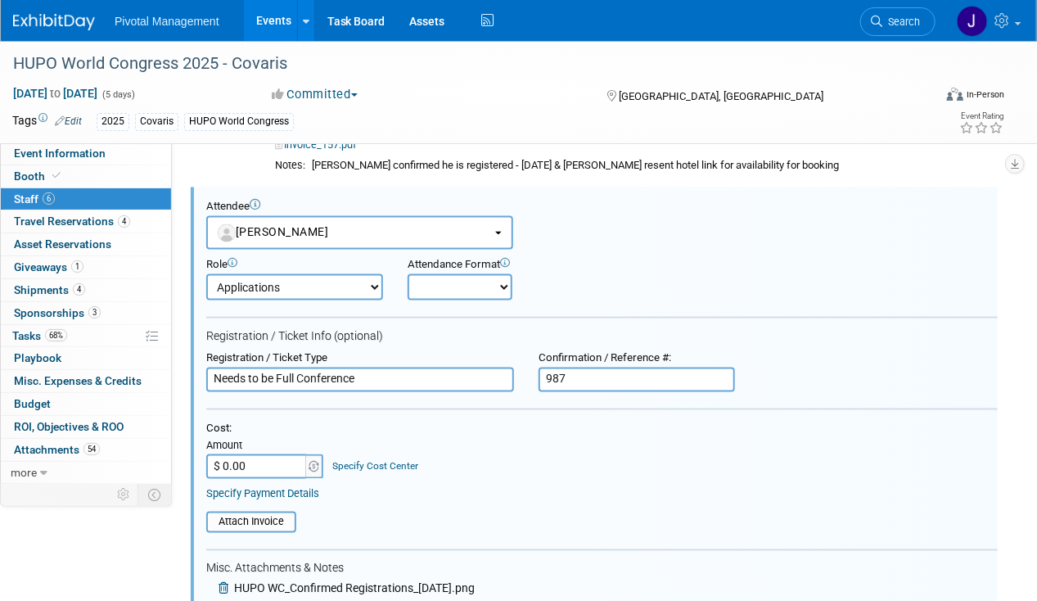
scroll to position [0, 0]
click at [317, 379] on input "Needs to be Full Conference" at bounding box center [360, 380] width 308 height 25
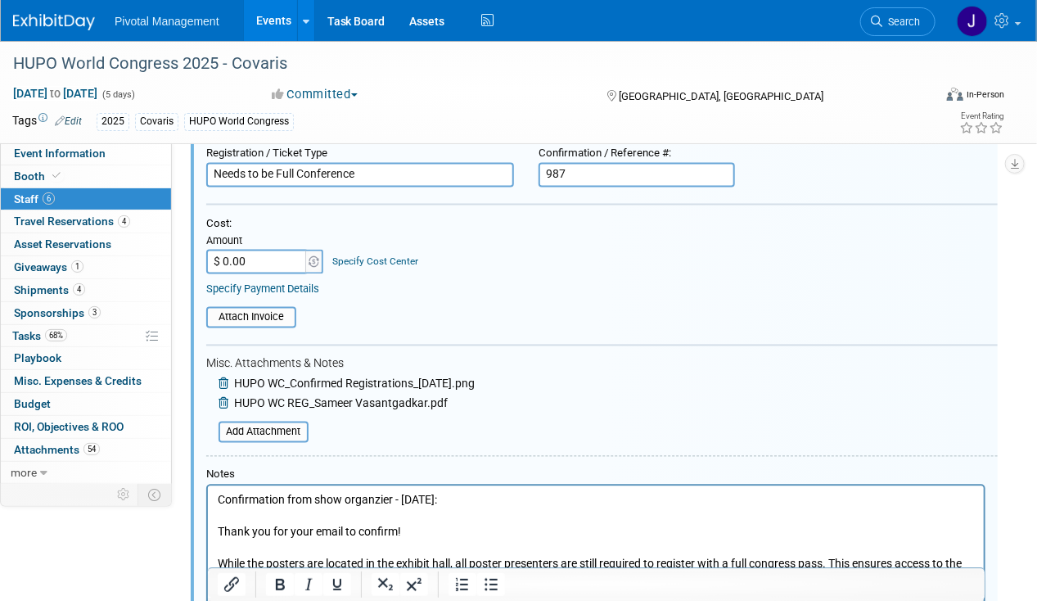
scroll to position [991, 0]
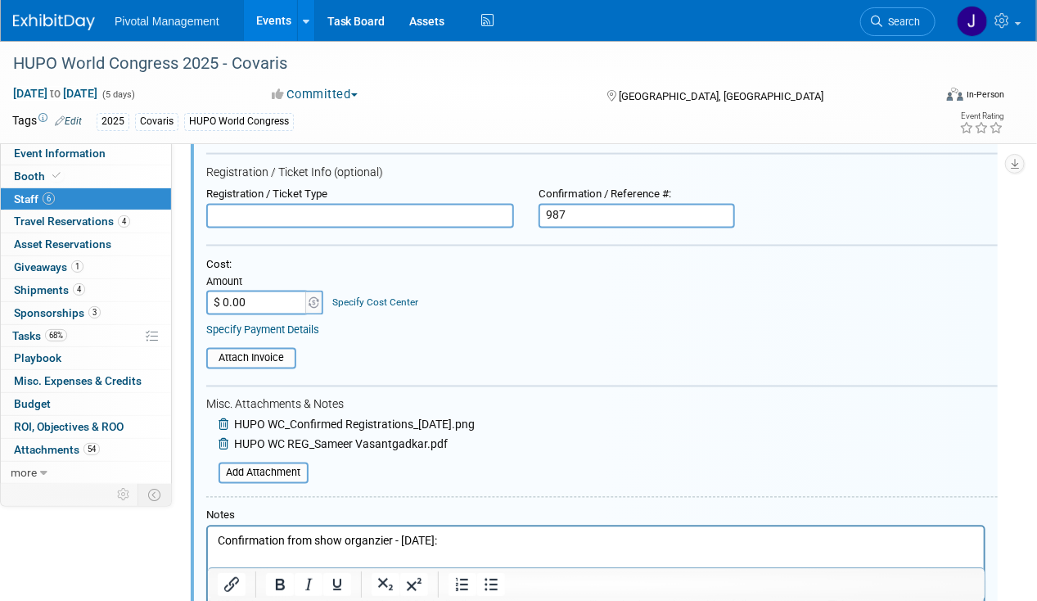
paste input "Exhibitor/Booth Staff"
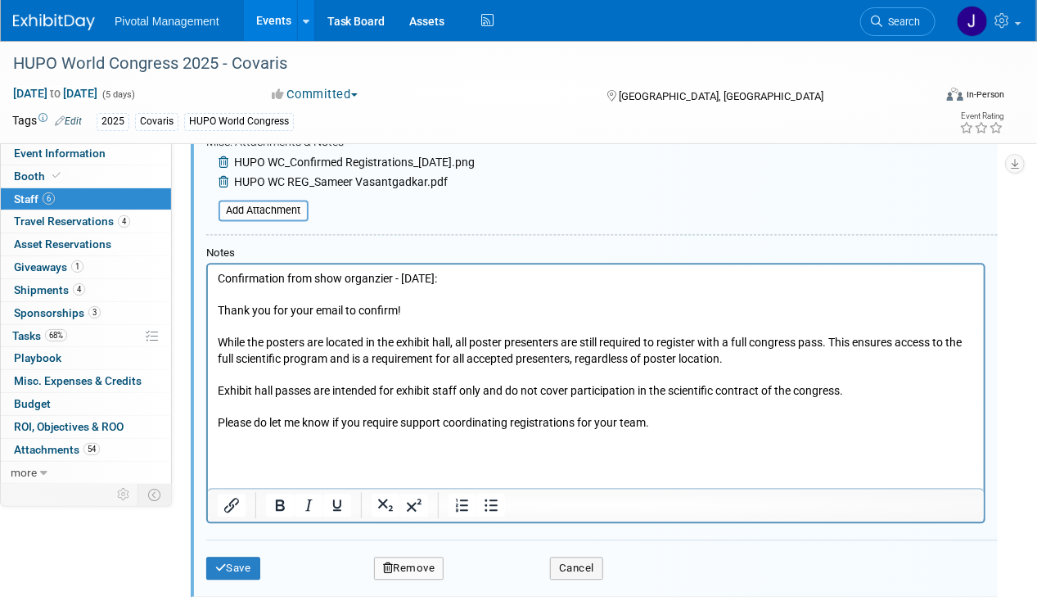
scroll to position [1409, 0]
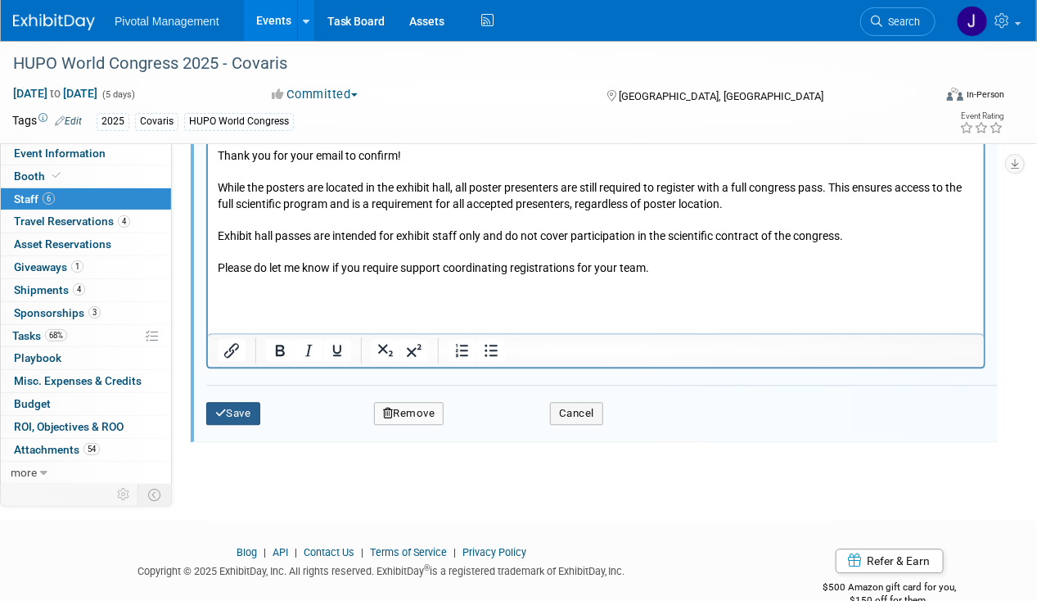
type input "Exhibitor/Booth Staff"
click at [241, 412] on button "Save" at bounding box center [233, 413] width 54 height 23
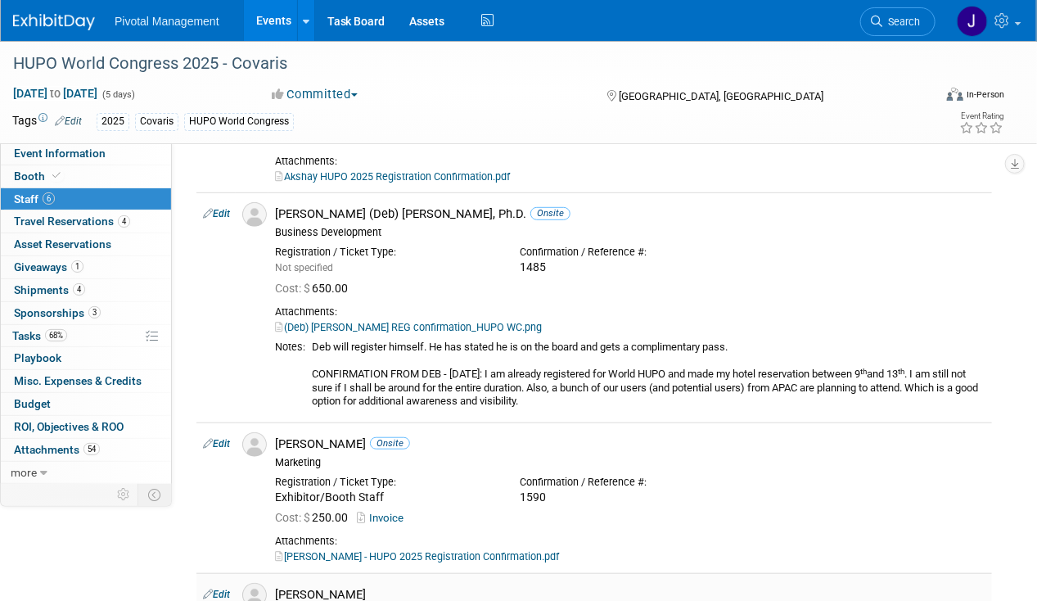
scroll to position [193, 0]
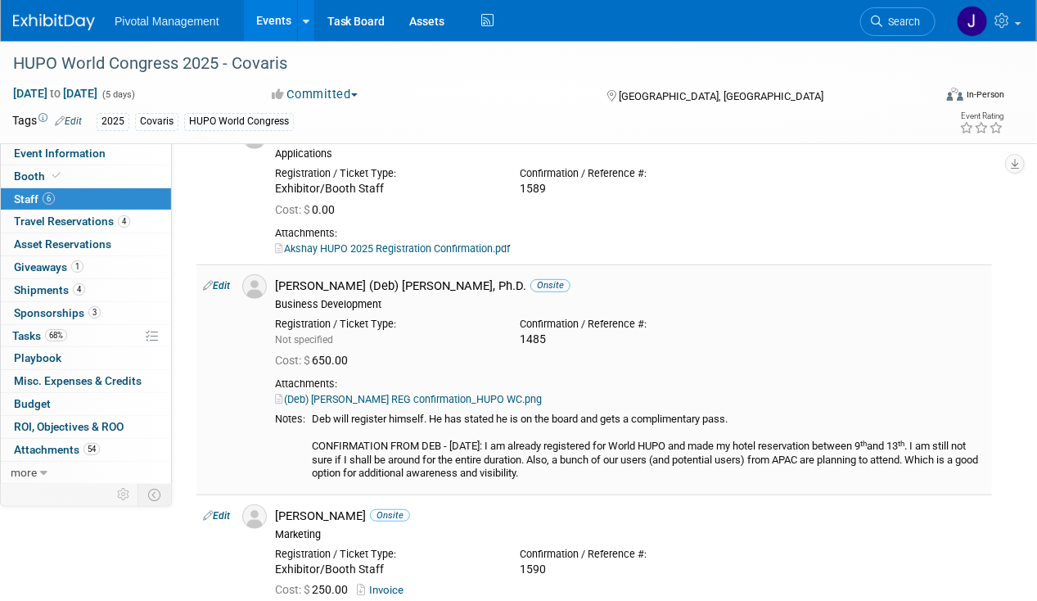
click at [216, 286] on link "Edit" at bounding box center [216, 285] width 27 height 11
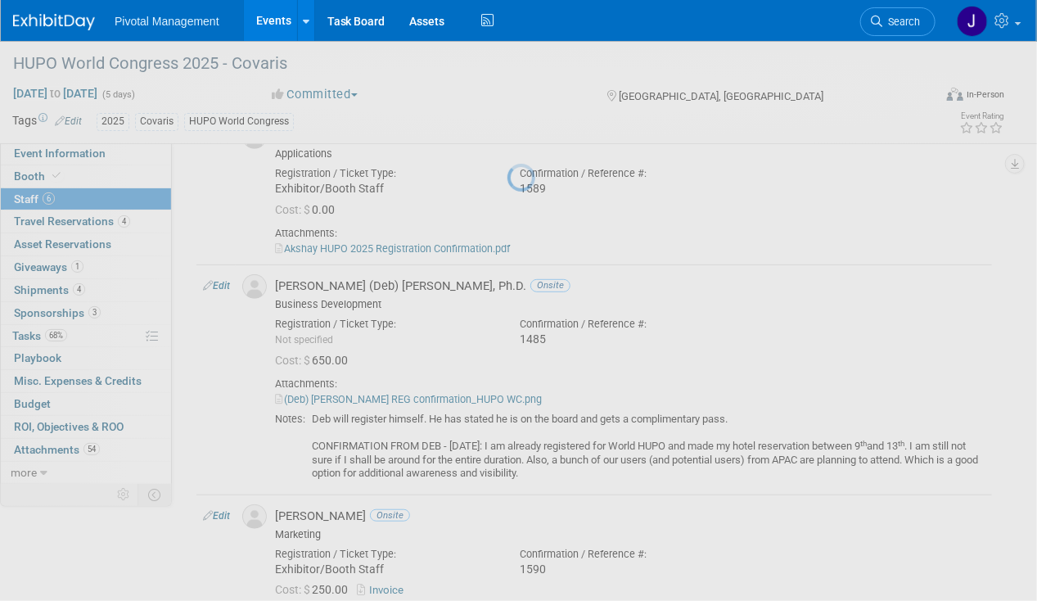
select select "7ceb577f-4374-43c5-aff5-19ba515a54ba"
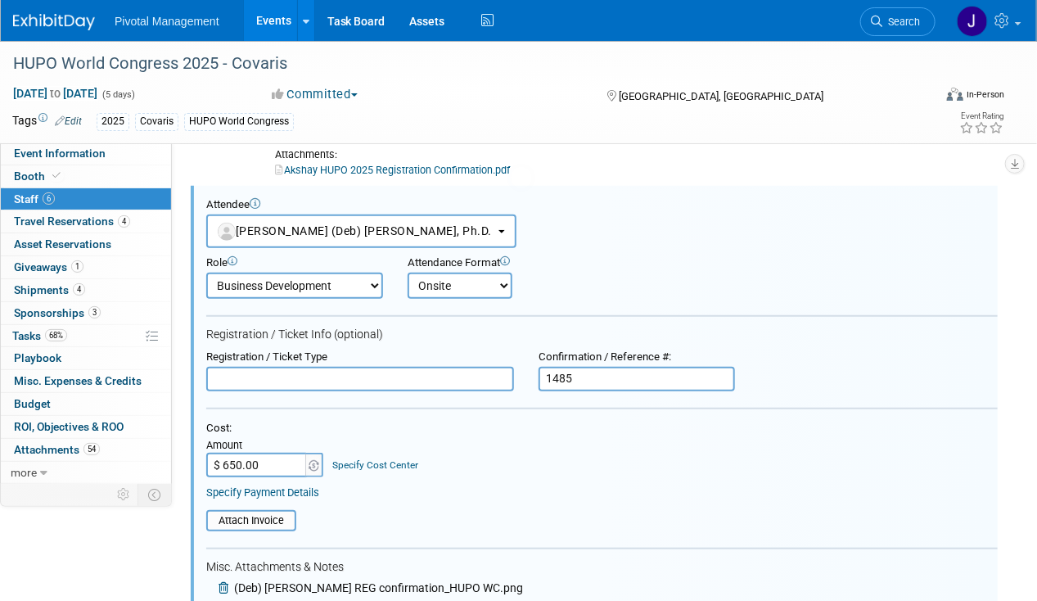
scroll to position [0, 0]
click at [276, 359] on div "Registration / Ticket Type" at bounding box center [360, 357] width 308 height 14
click at [273, 369] on input "text" at bounding box center [360, 379] width 308 height 25
paste input "Full Delegate Pass"
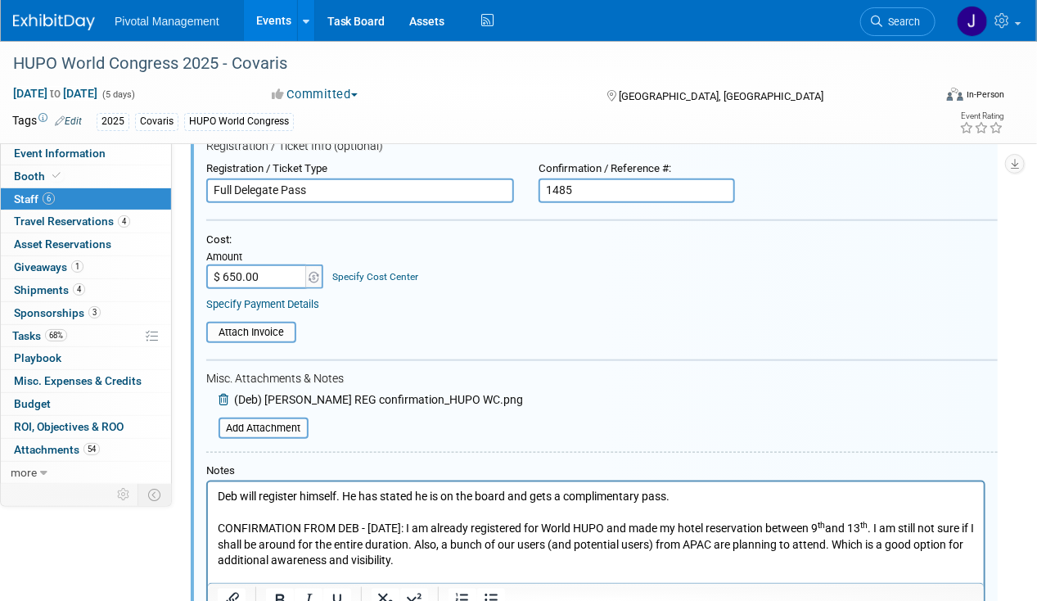
scroll to position [599, 0]
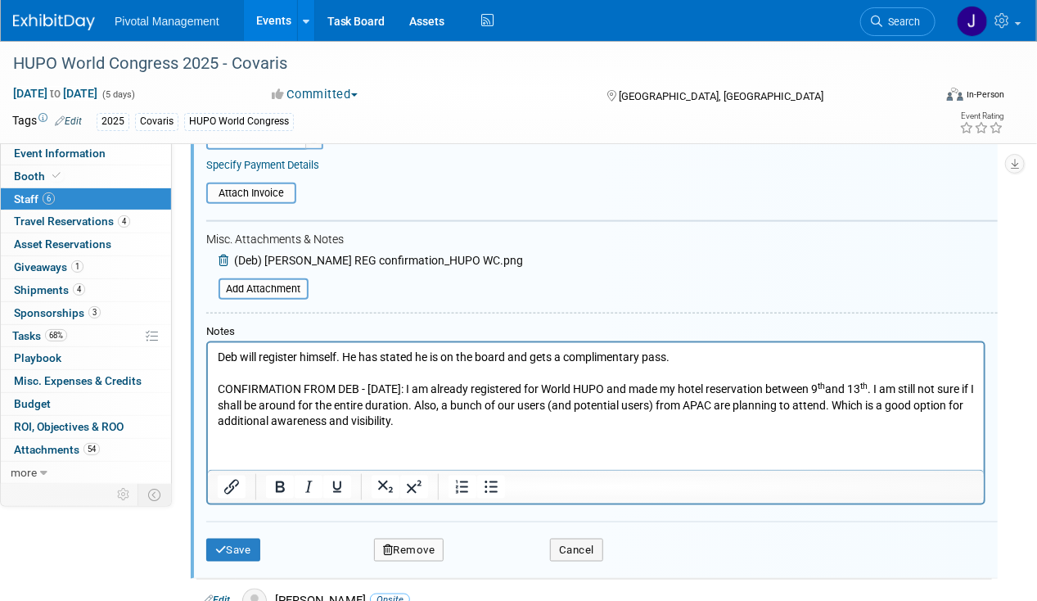
type input "Full Delegate Pass"
click at [223, 544] on icon "submit" at bounding box center [220, 549] width 11 height 11
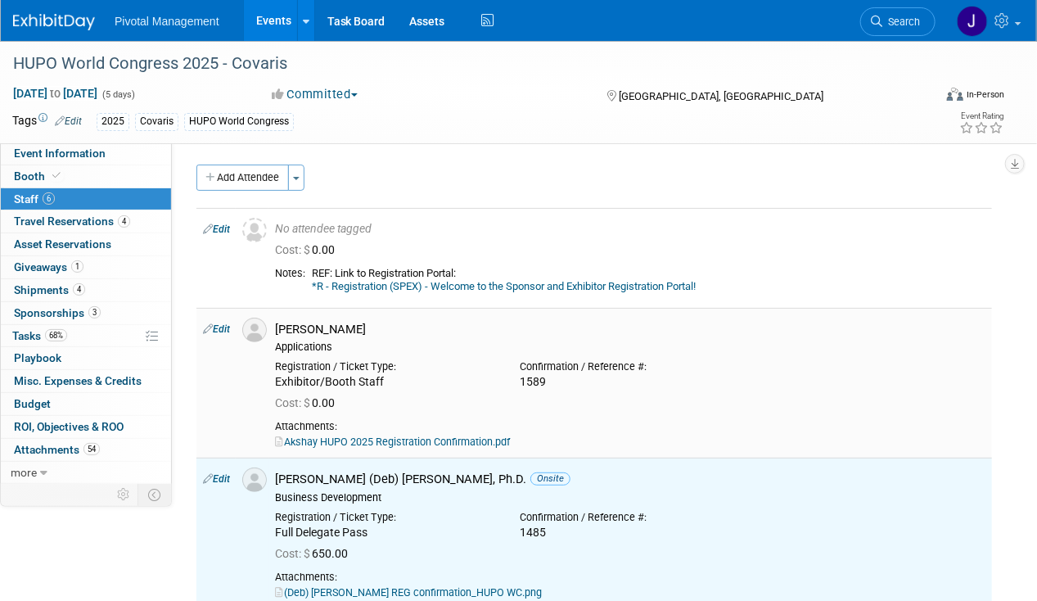
scroll to position [164, 0]
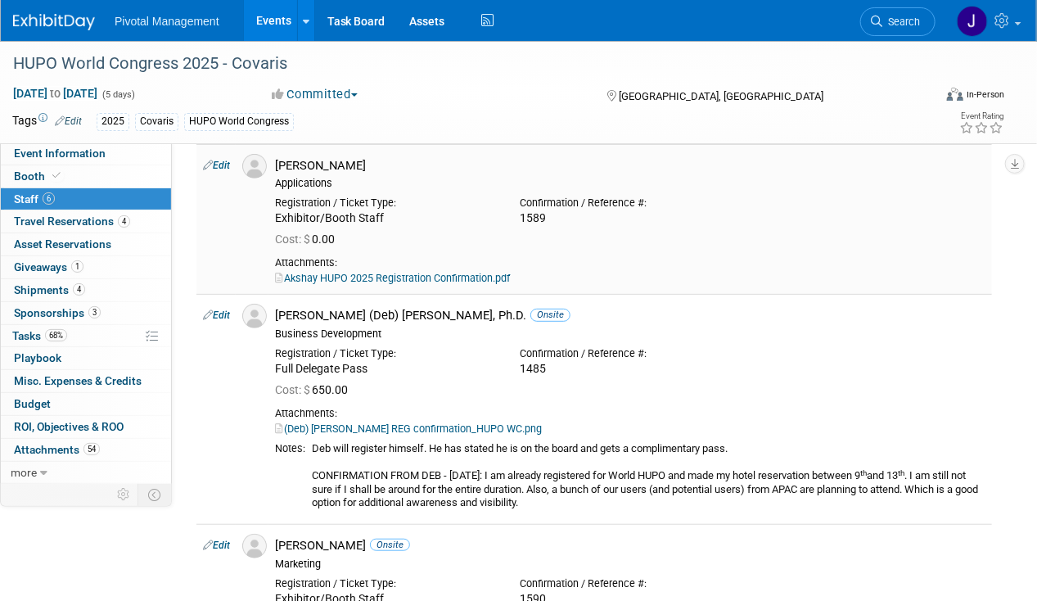
drag, startPoint x: 395, startPoint y: 213, endPoint x: 279, endPoint y: 217, distance: 115.5
click at [279, 217] on div "Exhibitor/Booth Staff" at bounding box center [385, 218] width 220 height 15
copy div "Exhibitor/Booth Staff"
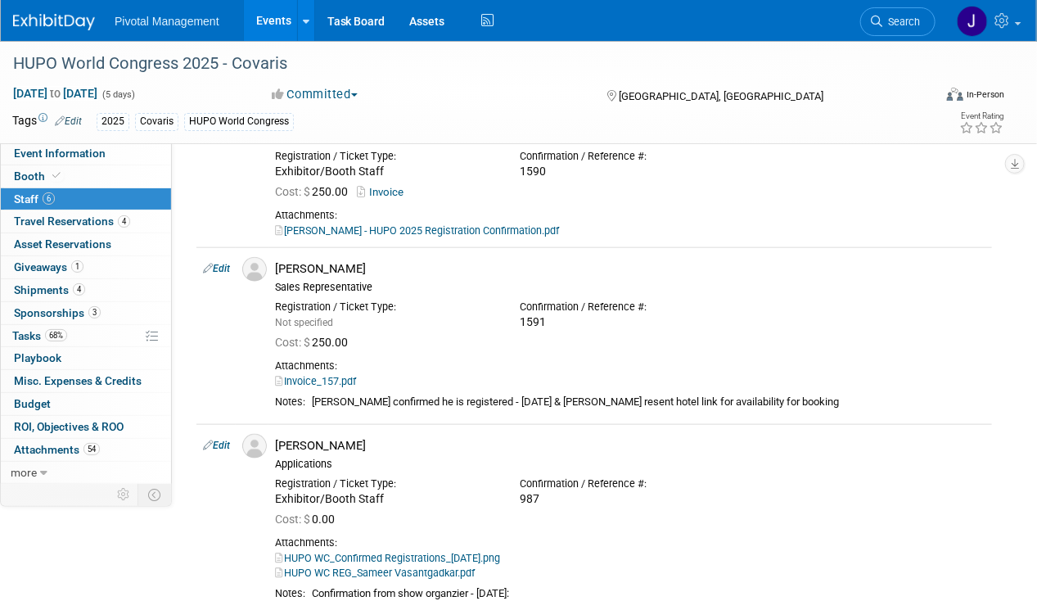
scroll to position [655, 0]
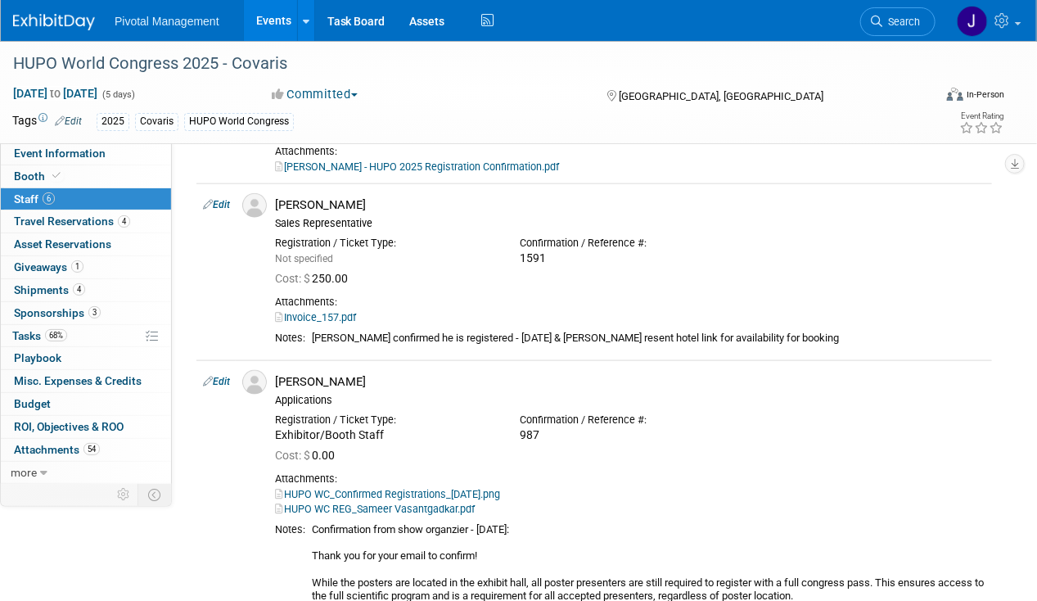
click at [225, 205] on link "Edit" at bounding box center [216, 204] width 27 height 11
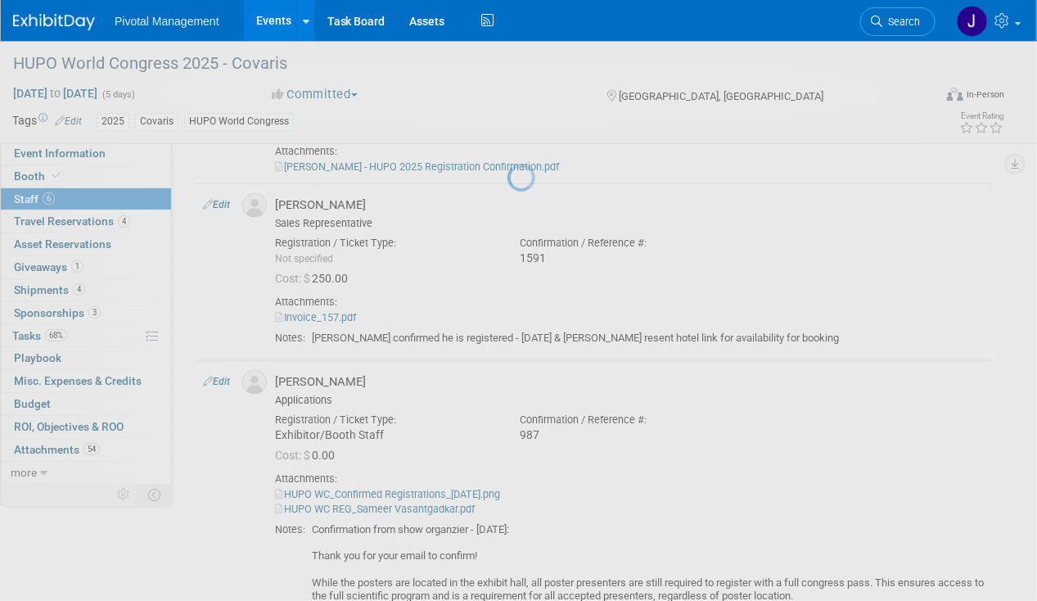
select select "c81a39a1-8ed7-4874-956a-a5834512c804"
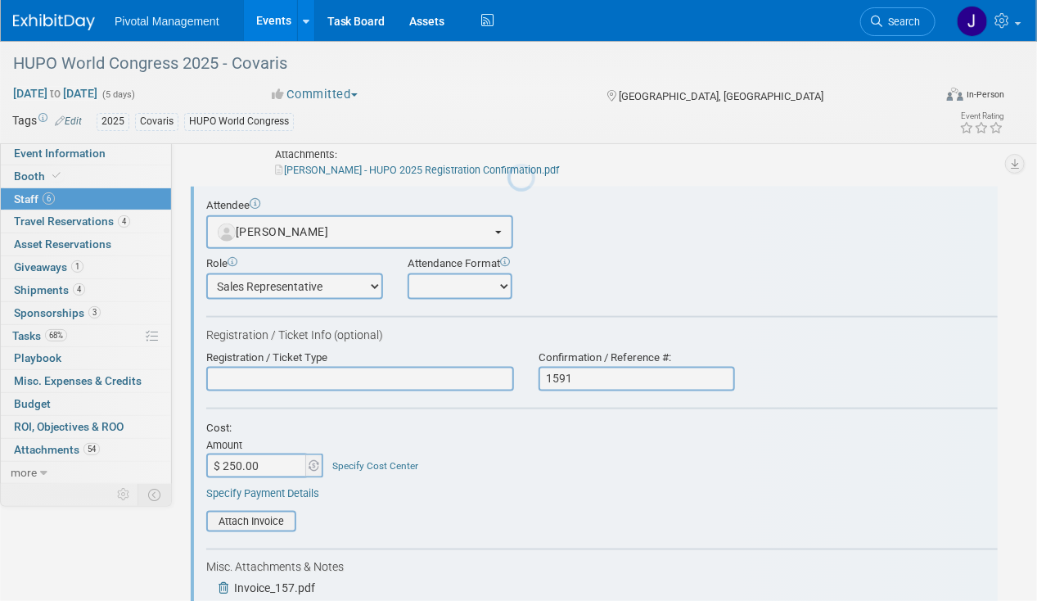
scroll to position [0, 0]
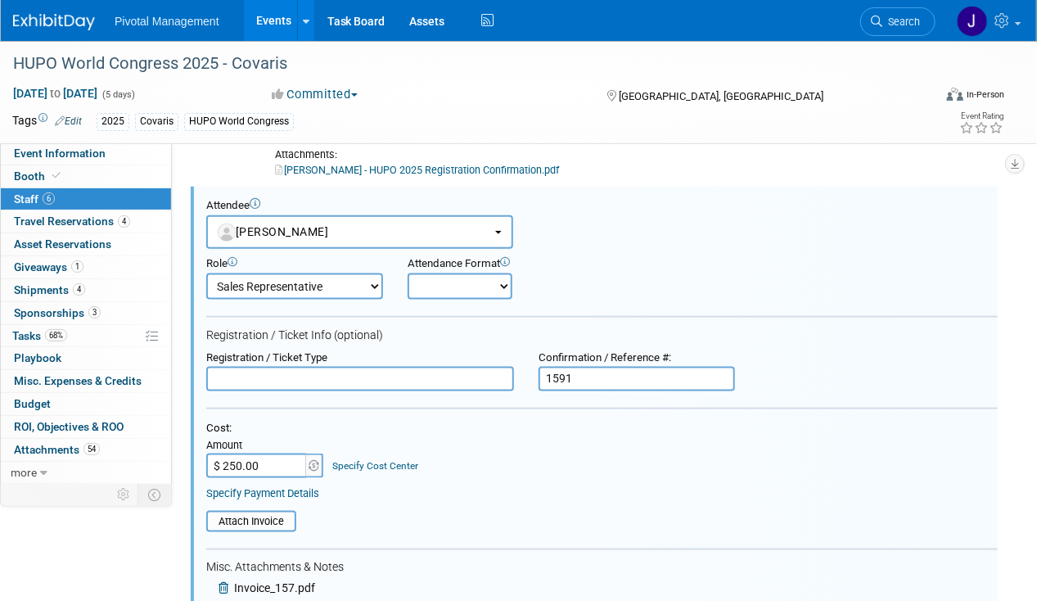
click at [259, 381] on input "text" at bounding box center [360, 379] width 308 height 25
paste input "Exhibitor/Booth Staff"
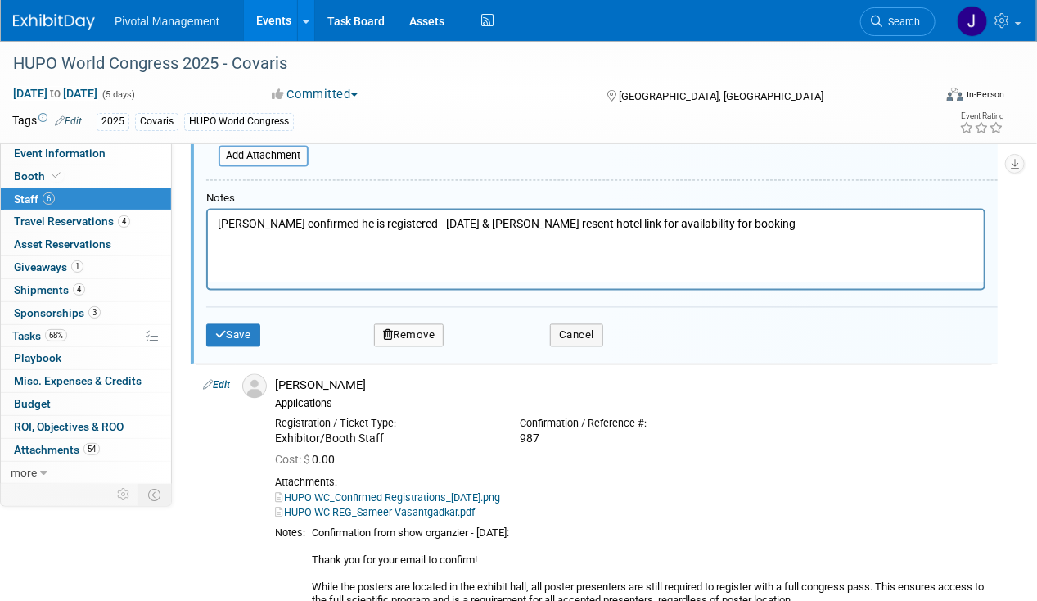
scroll to position [1225, 0]
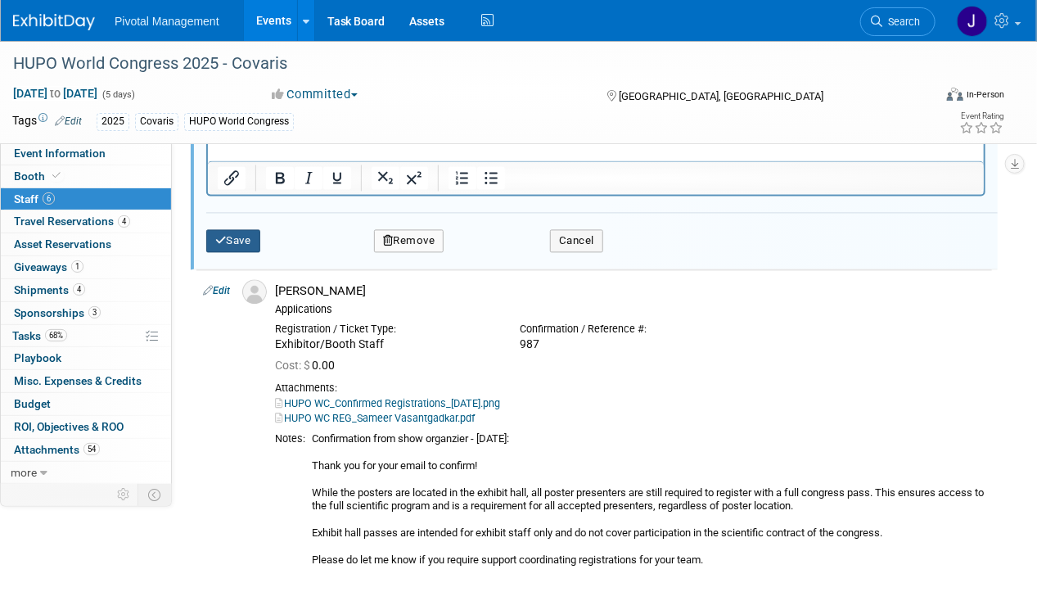
type input "Exhibitor/Booth Staff"
click at [242, 244] on button "Save" at bounding box center [233, 240] width 54 height 23
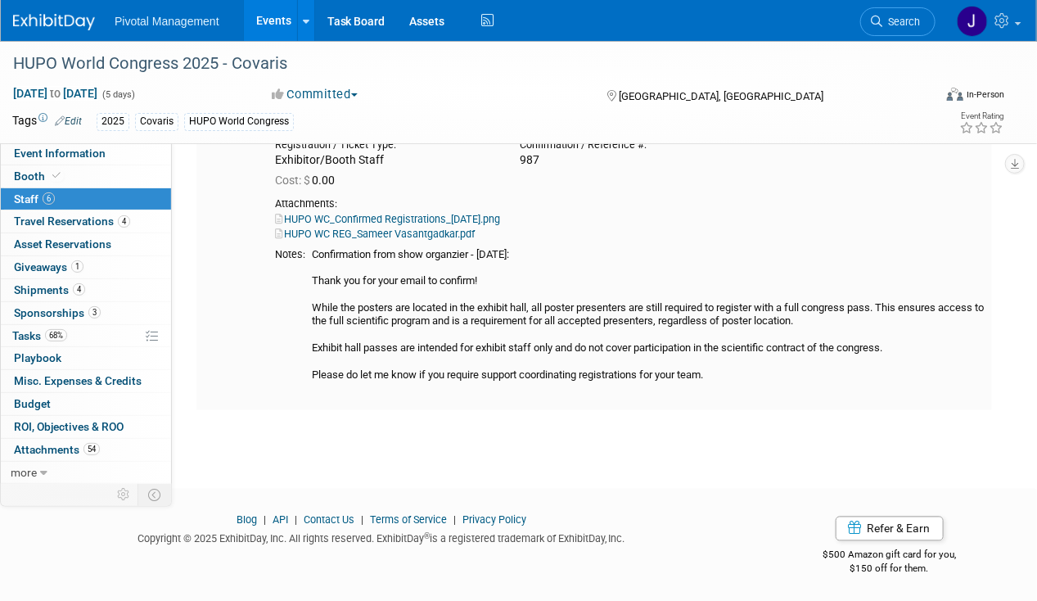
scroll to position [766, 0]
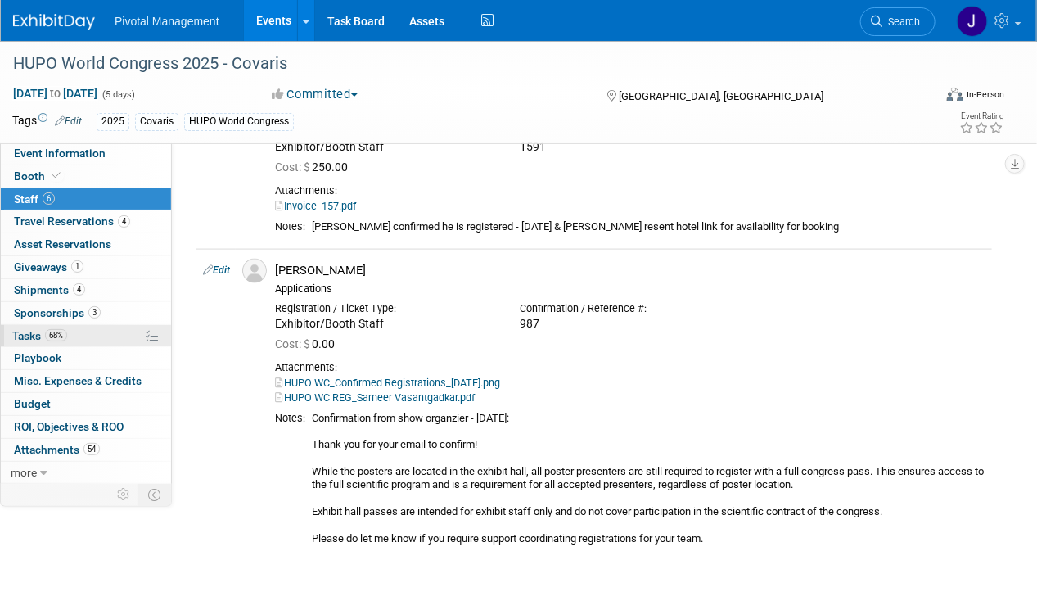
click at [53, 329] on span "68%" at bounding box center [56, 335] width 22 height 12
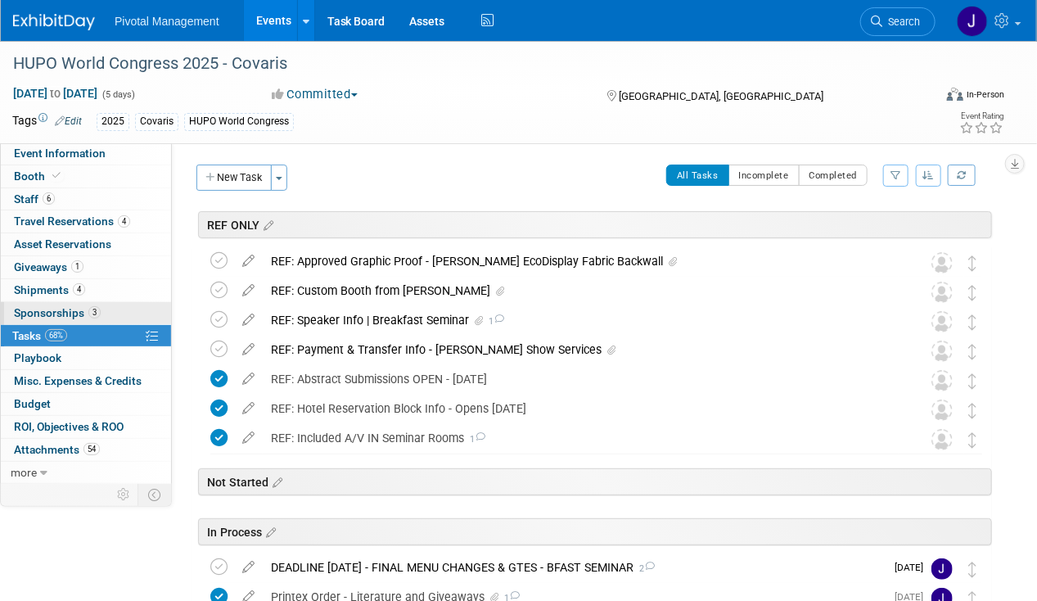
click at [69, 314] on span "Sponsorships 3" at bounding box center [57, 312] width 87 height 13
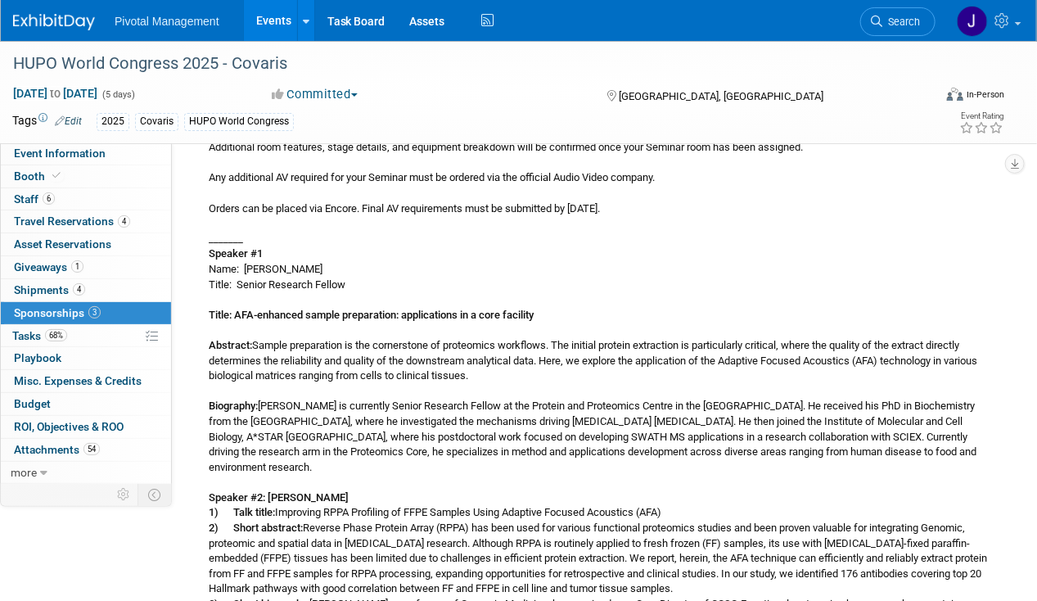
scroll to position [1965, 0]
